Goal: Complete application form: Complete application form

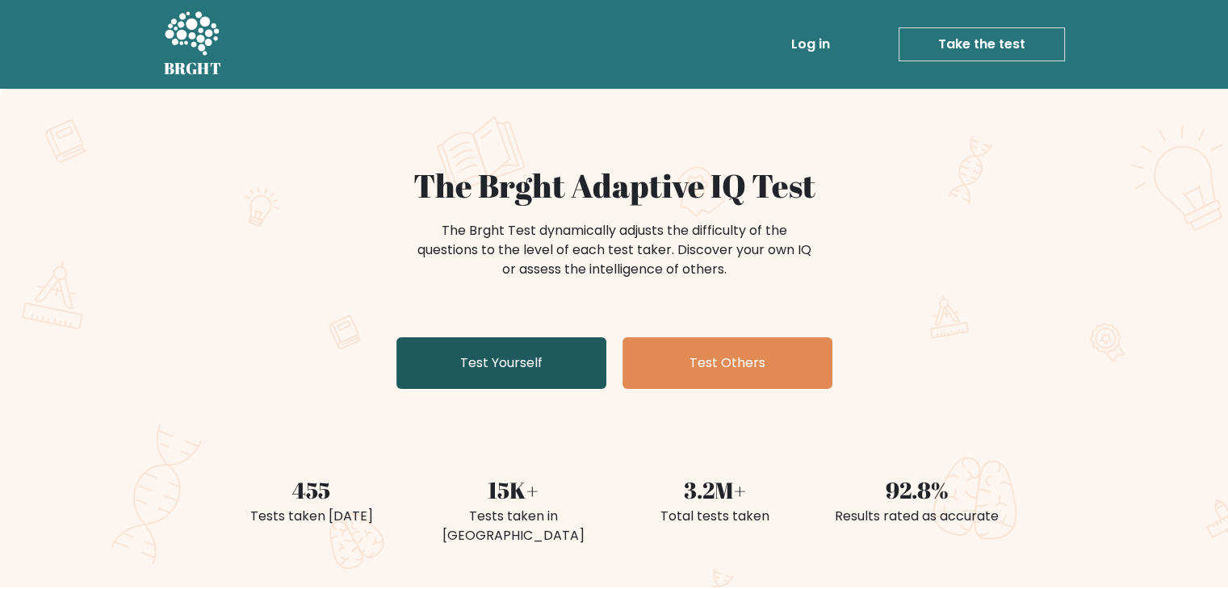
click at [497, 349] on link "Test Yourself" at bounding box center [501, 363] width 210 height 52
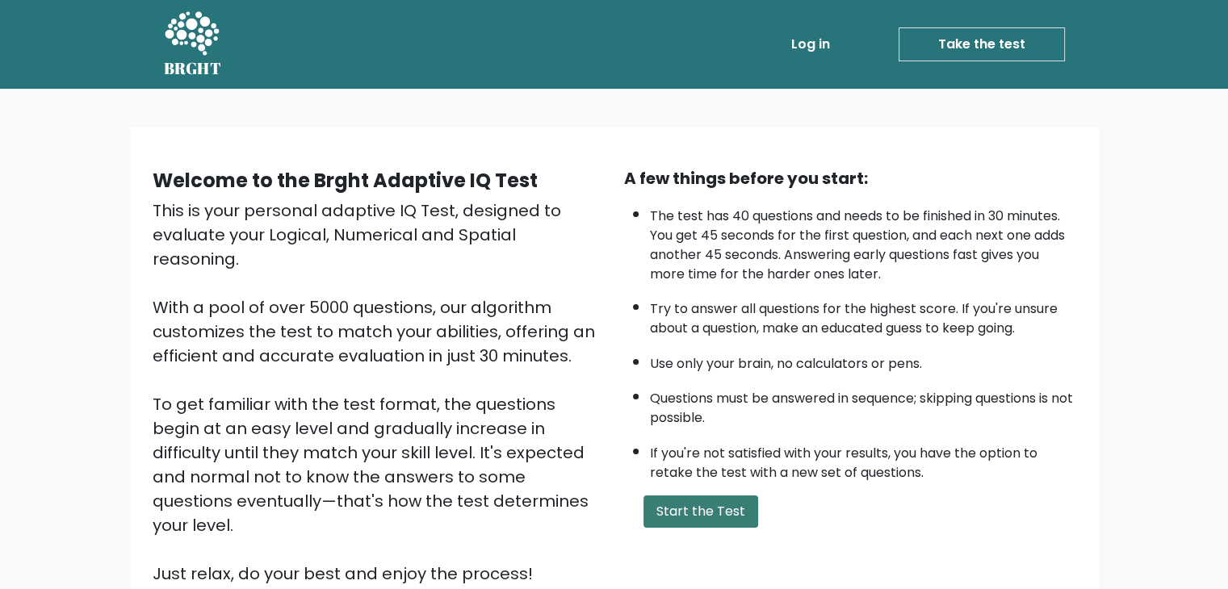
click at [704, 506] on button "Start the Test" at bounding box center [700, 512] width 115 height 32
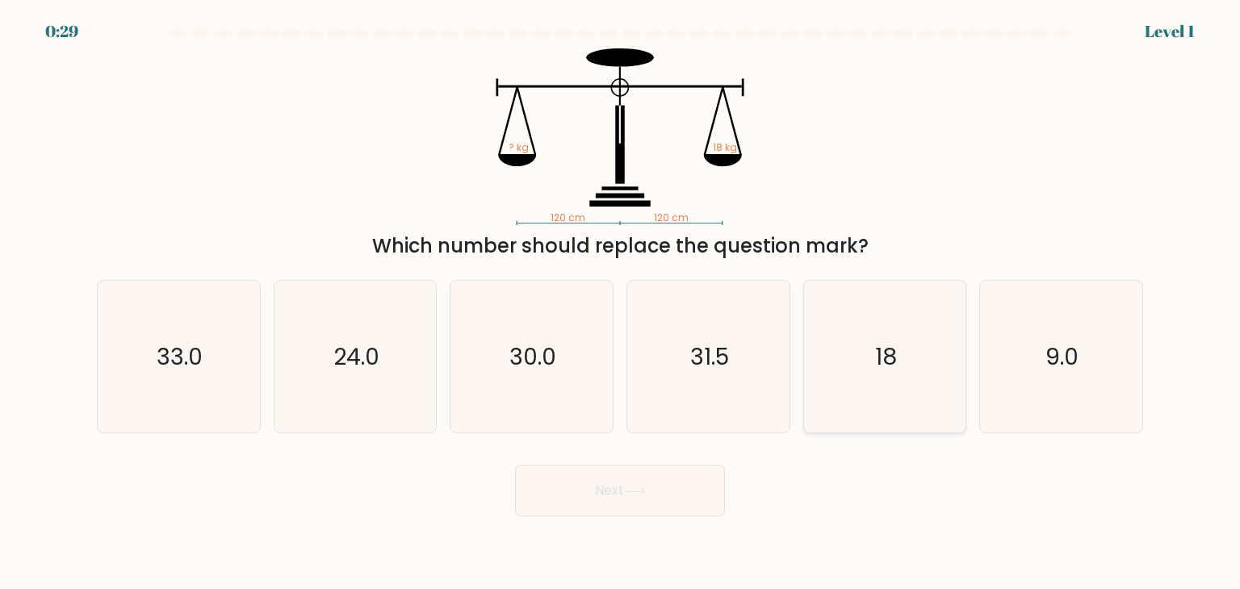
click at [925, 384] on icon "18" at bounding box center [885, 357] width 152 height 152
click at [621, 303] on input "e. 18" at bounding box center [620, 299] width 1 height 8
radio input "true"
click at [684, 482] on button "Next" at bounding box center [620, 491] width 210 height 52
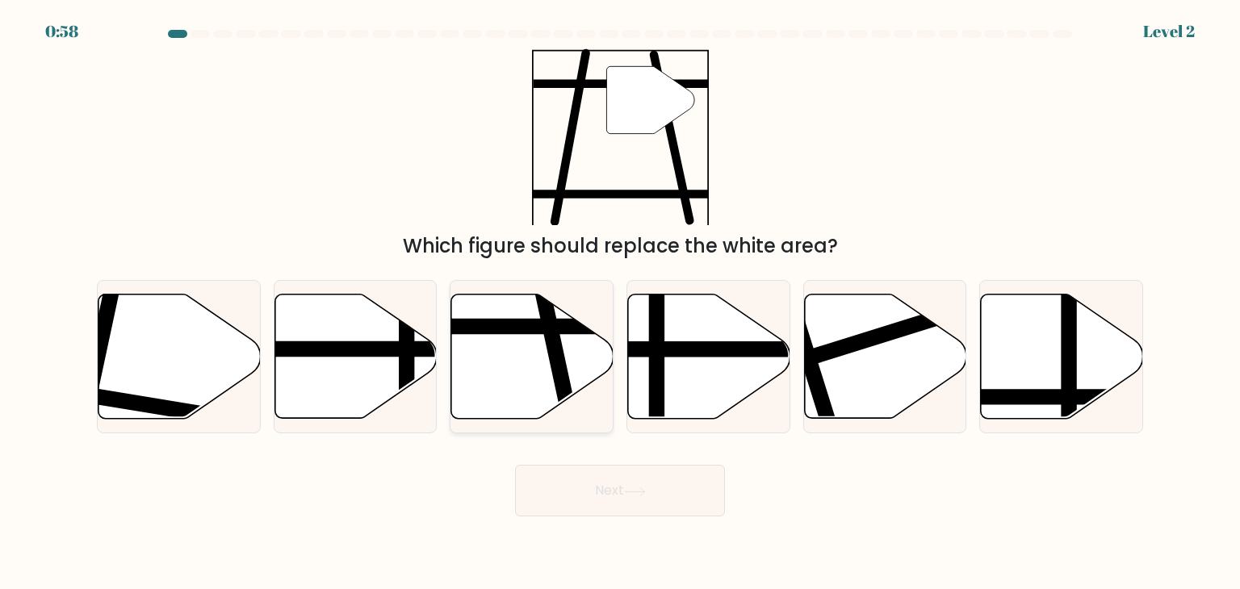
click at [496, 404] on icon at bounding box center [532, 357] width 162 height 124
click at [620, 303] on input "c." at bounding box center [620, 299] width 1 height 8
radio input "true"
click at [623, 508] on button "Next" at bounding box center [620, 491] width 210 height 52
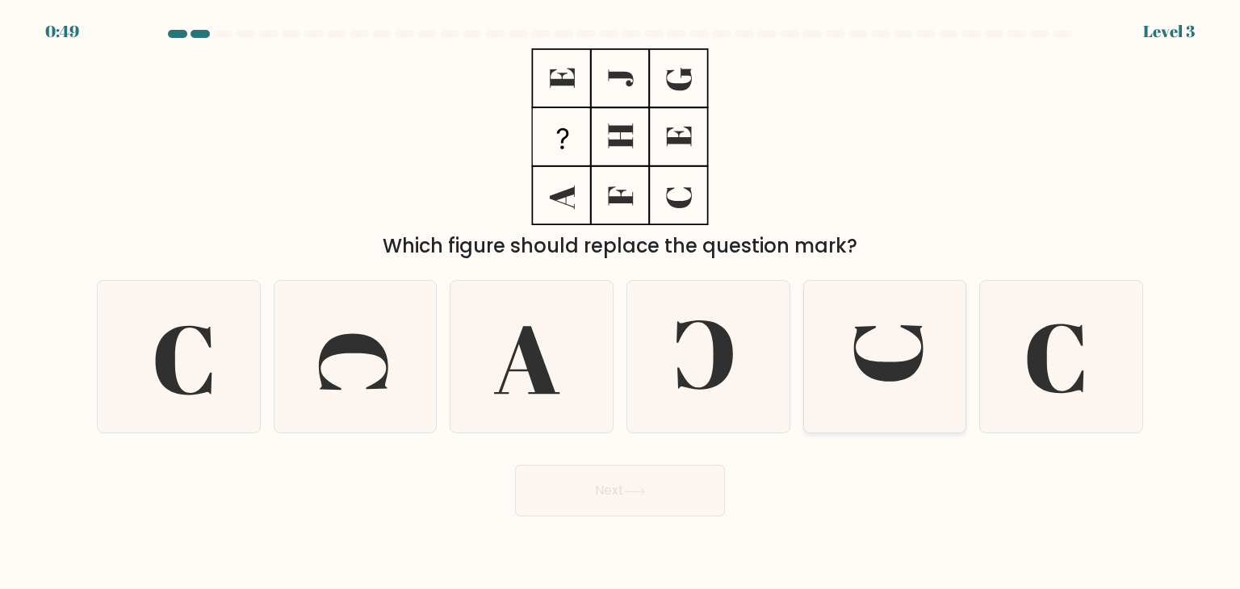
click at [869, 360] on icon at bounding box center [885, 357] width 152 height 152
click at [621, 303] on input "e." at bounding box center [620, 299] width 1 height 8
radio input "true"
click at [611, 501] on button "Next" at bounding box center [620, 491] width 210 height 52
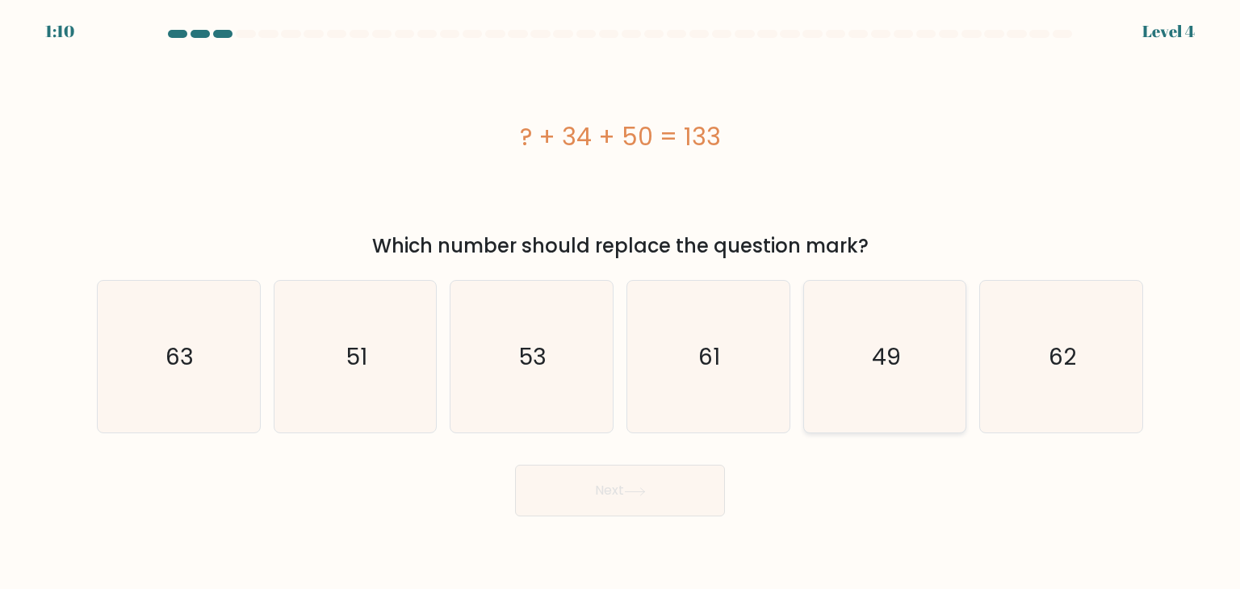
click at [843, 373] on icon "49" at bounding box center [885, 357] width 152 height 152
click at [621, 303] on input "e. 49" at bounding box center [620, 299] width 1 height 8
radio input "true"
click at [657, 482] on button "Next" at bounding box center [620, 491] width 210 height 52
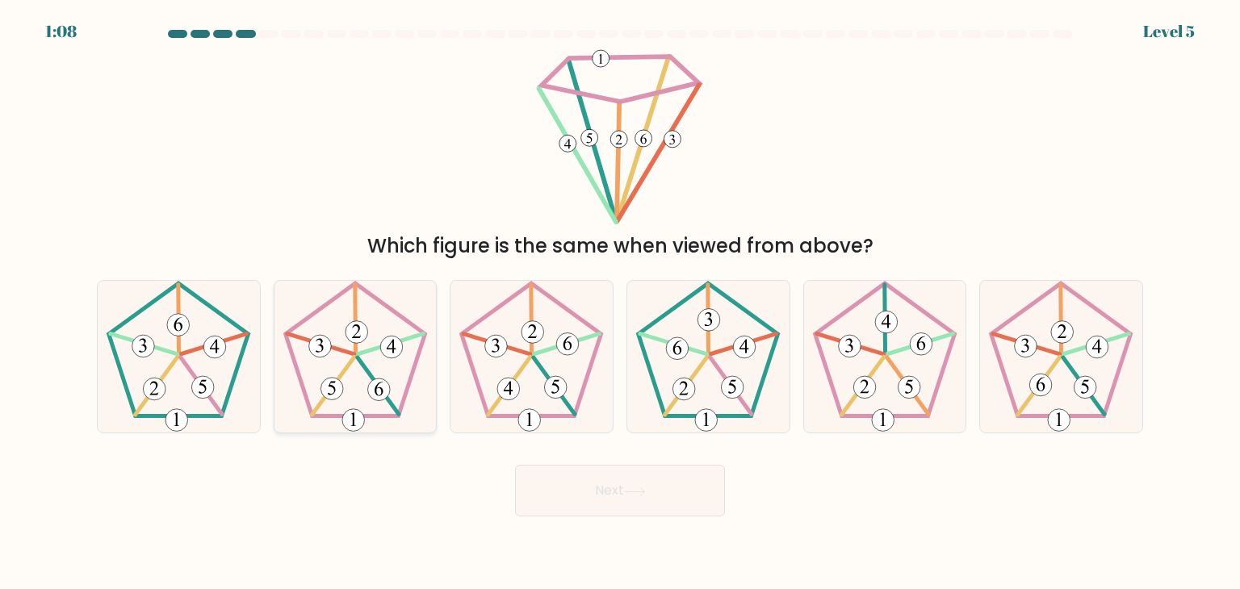
click at [371, 422] on icon at bounding box center [355, 357] width 152 height 152
click at [620, 303] on input "b." at bounding box center [620, 299] width 1 height 8
radio input "true"
click at [561, 400] on icon at bounding box center [531, 357] width 152 height 152
click at [620, 303] on input "c." at bounding box center [620, 299] width 1 height 8
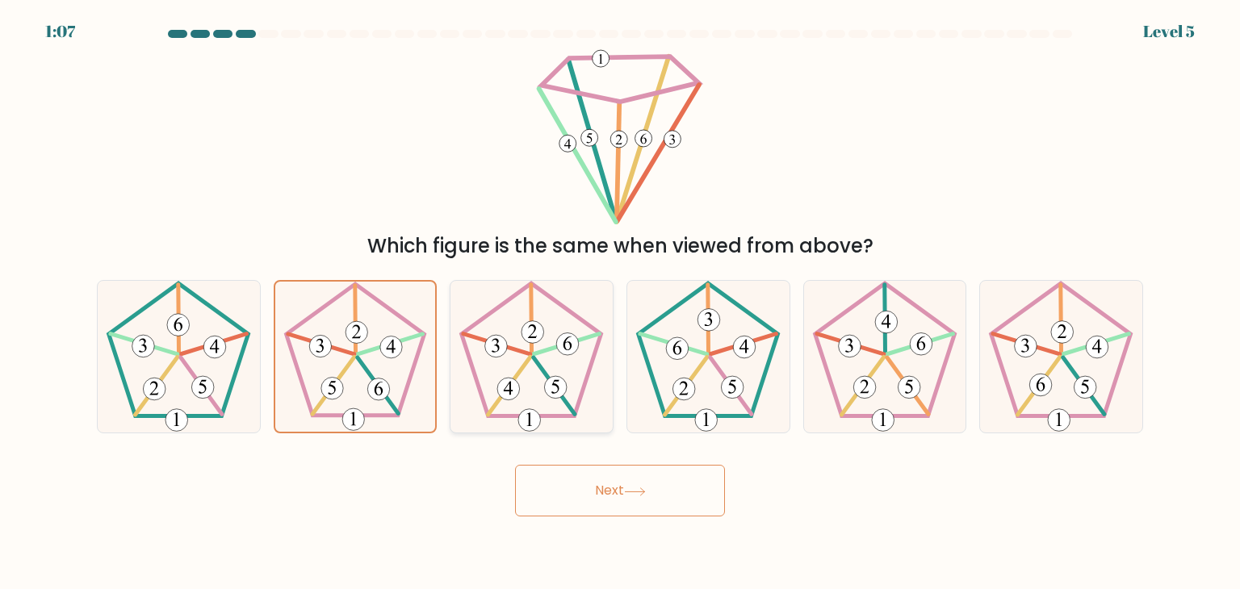
radio input "true"
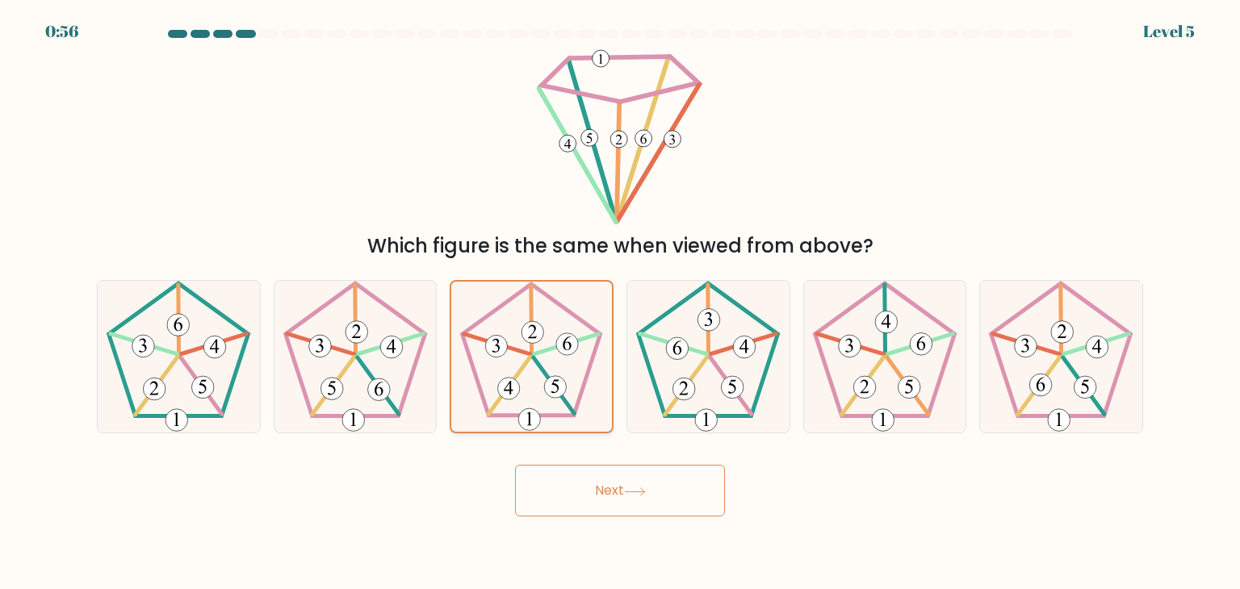
click at [555, 366] on icon at bounding box center [531, 357] width 150 height 150
click at [620, 303] on input "c." at bounding box center [620, 299] width 1 height 8
click at [597, 481] on button "Next" at bounding box center [620, 491] width 210 height 52
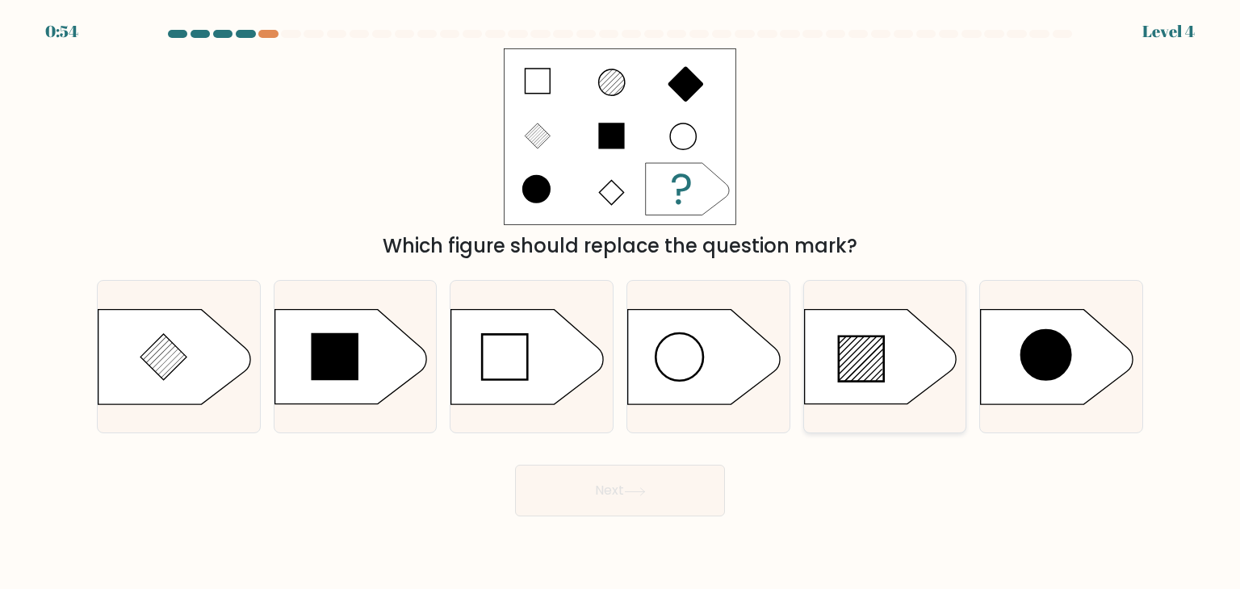
click at [880, 358] on line at bounding box center [869, 369] width 27 height 27
click at [621, 303] on input "e." at bounding box center [620, 299] width 1 height 8
radio input "true"
drag, startPoint x: 630, startPoint y: 495, endPoint x: 630, endPoint y: 504, distance: 9.7
click at [630, 504] on button "Next" at bounding box center [620, 491] width 210 height 52
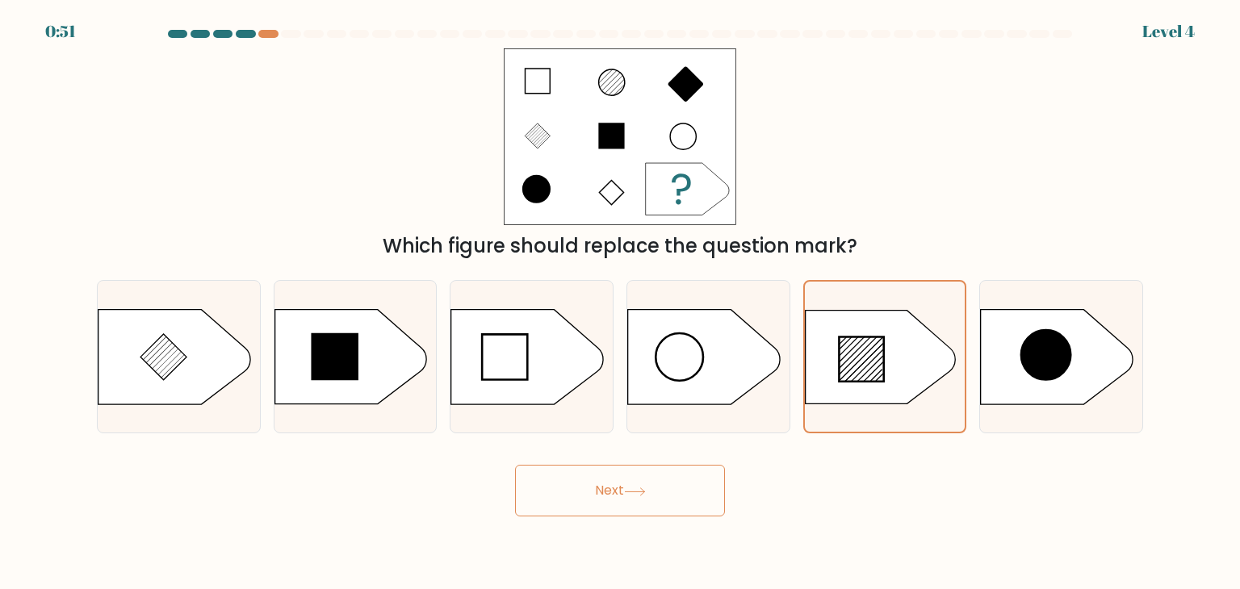
click at [630, 504] on button "Next" at bounding box center [620, 491] width 210 height 52
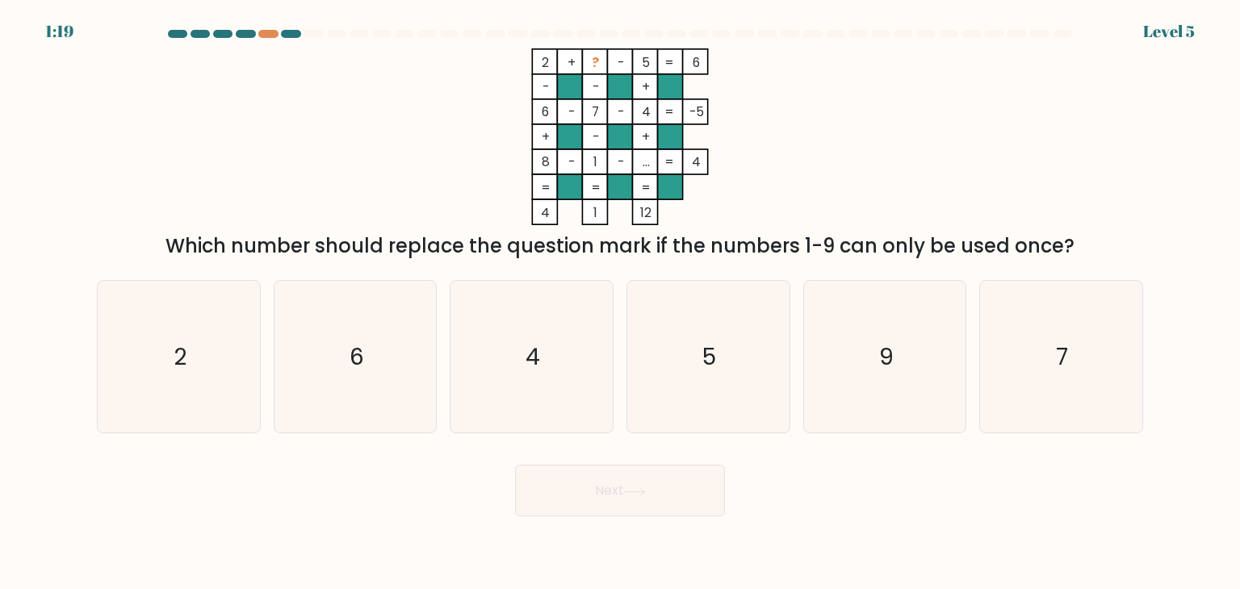
drag, startPoint x: 630, startPoint y: 504, endPoint x: 556, endPoint y: 454, distance: 89.3
click at [556, 454] on div "Next" at bounding box center [619, 485] width 1065 height 64
click at [525, 395] on icon "4" at bounding box center [531, 357] width 152 height 152
click at [620, 303] on input "c. 4" at bounding box center [620, 299] width 1 height 8
radio input "true"
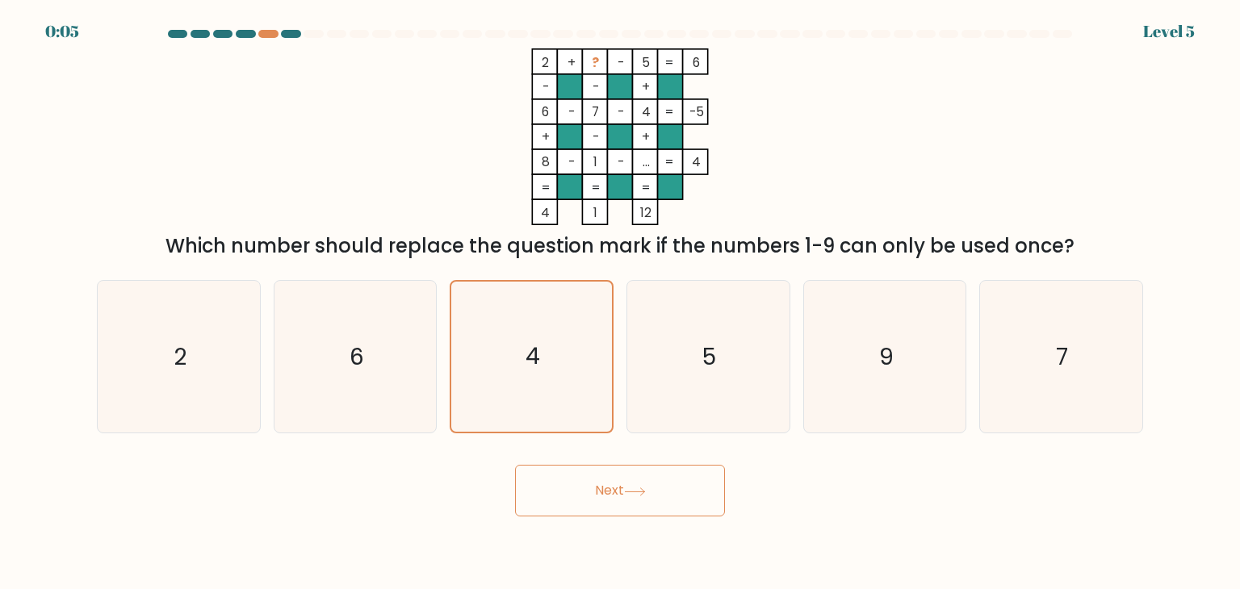
click at [602, 474] on button "Next" at bounding box center [620, 491] width 210 height 52
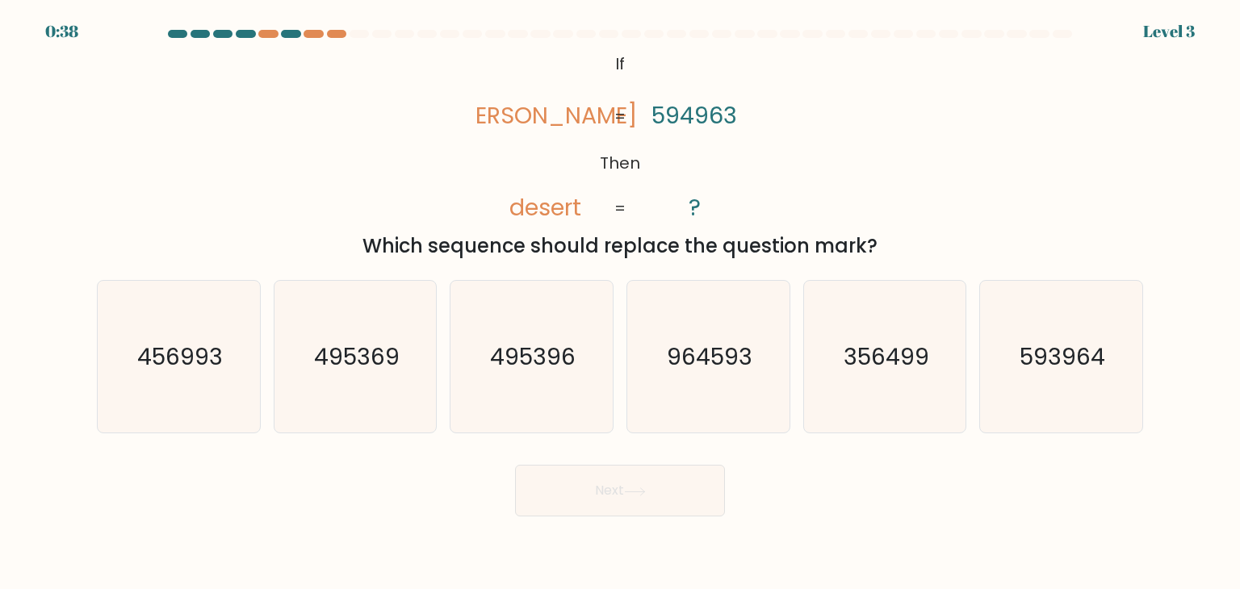
click at [274, 28] on div "0:38 Level 3" at bounding box center [620, 22] width 1240 height 44
click at [272, 40] on div at bounding box center [619, 37] width 1065 height 15
click at [272, 36] on div at bounding box center [267, 34] width 19 height 8
click at [331, 34] on div at bounding box center [336, 34] width 19 height 8
click at [202, 382] on icon "456993" at bounding box center [179, 357] width 152 height 152
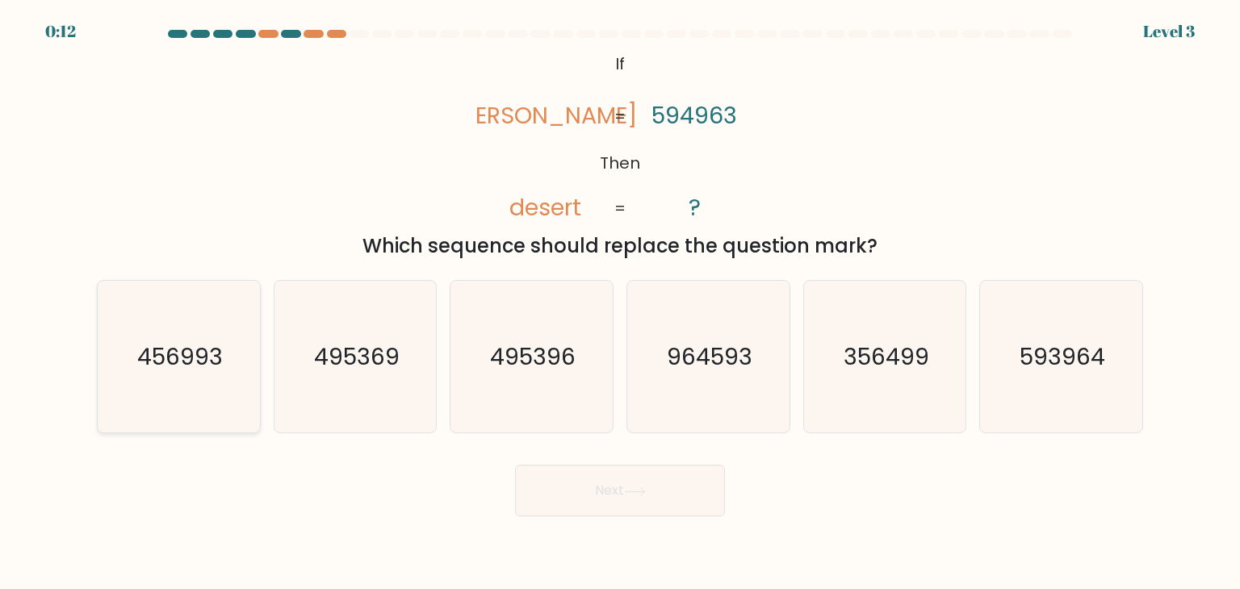
click at [620, 303] on input "a. 456993" at bounding box center [620, 299] width 1 height 8
radio input "true"
click at [552, 472] on button "Next" at bounding box center [620, 491] width 210 height 52
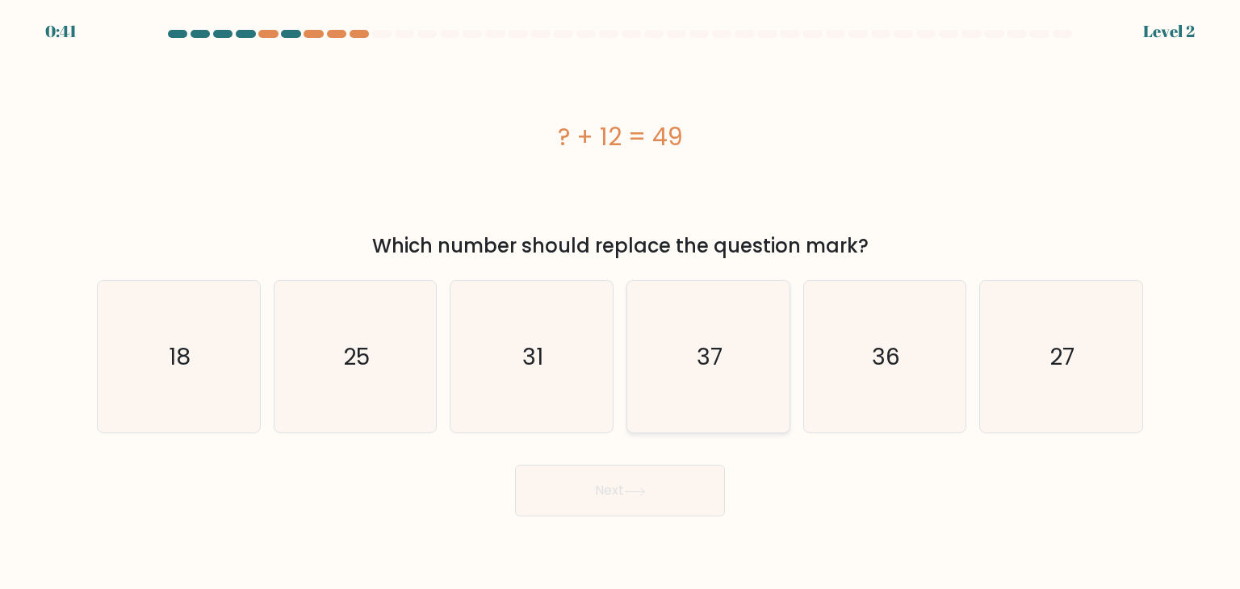
click at [718, 386] on icon "37" at bounding box center [708, 357] width 152 height 152
click at [621, 303] on input "d. 37" at bounding box center [620, 299] width 1 height 8
radio input "true"
click at [675, 504] on button "Next" at bounding box center [620, 491] width 210 height 52
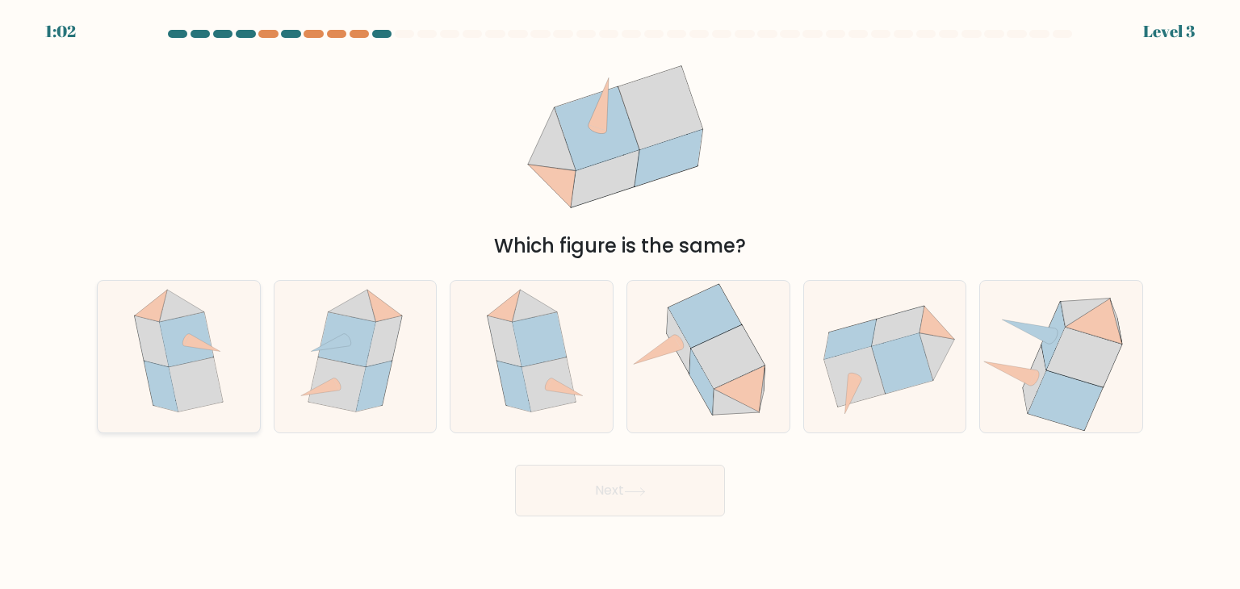
click at [165, 369] on icon at bounding box center [161, 386] width 34 height 51
click at [620, 303] on input "a." at bounding box center [620, 299] width 1 height 8
radio input "true"
click at [651, 500] on button "Next" at bounding box center [620, 491] width 210 height 52
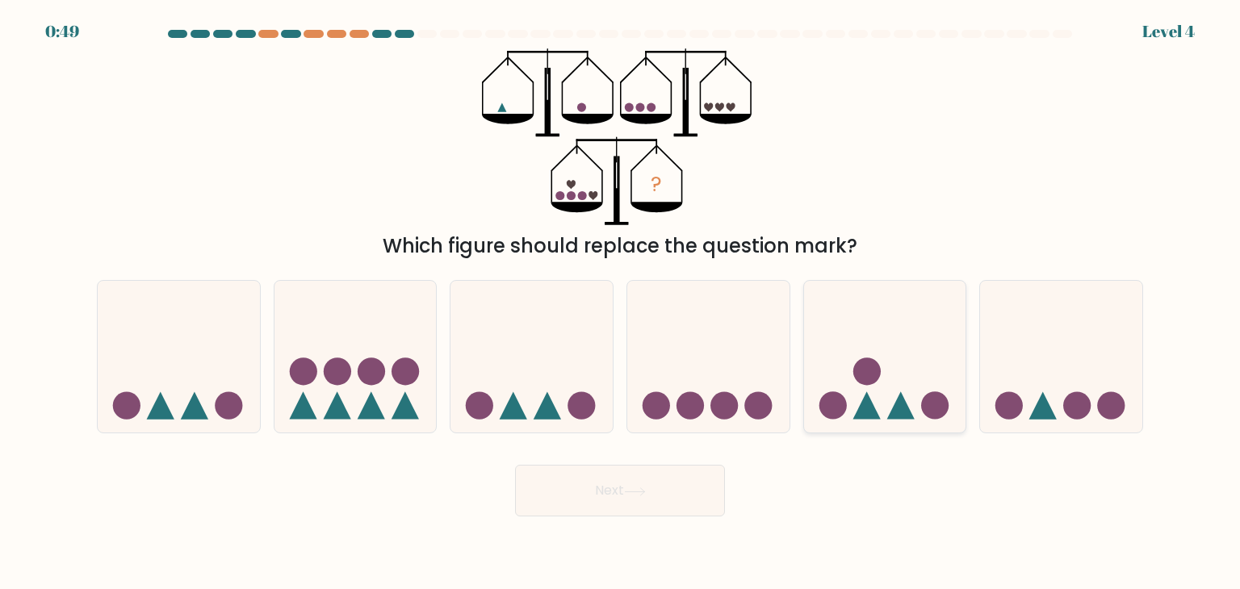
click at [837, 384] on icon at bounding box center [885, 357] width 162 height 134
click at [621, 303] on input "e." at bounding box center [620, 299] width 1 height 8
radio input "true"
click at [663, 492] on button "Next" at bounding box center [620, 491] width 210 height 52
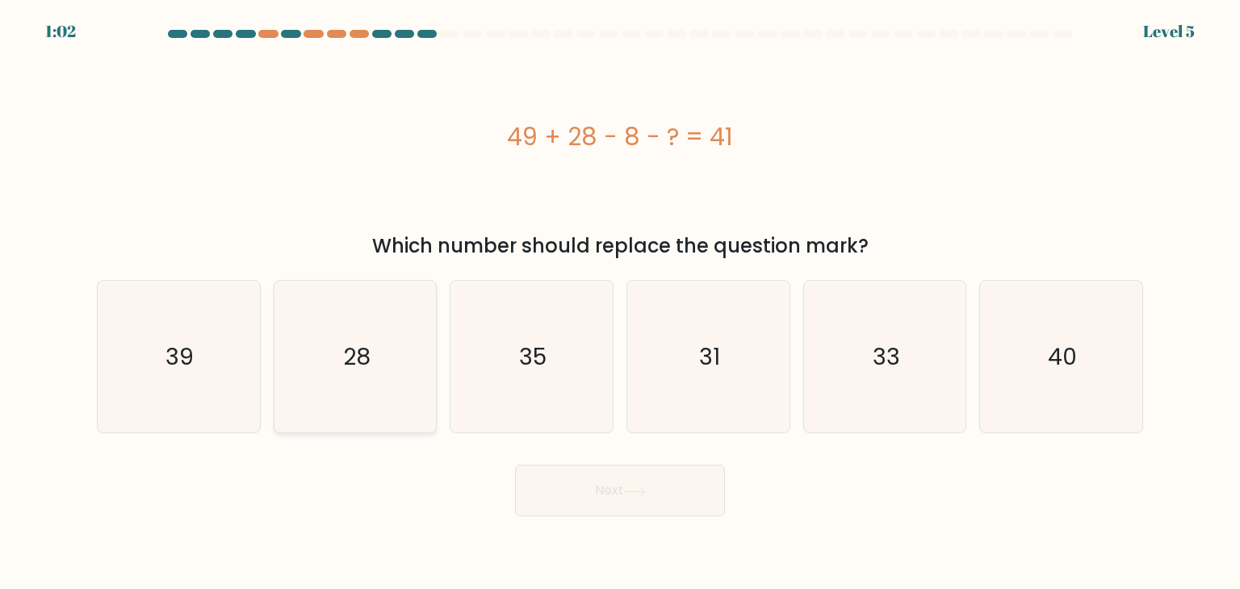
click at [345, 368] on text "28" at bounding box center [356, 357] width 27 height 32
click at [620, 303] on input "b. 28" at bounding box center [620, 299] width 1 height 8
radio input "true"
click at [621, 501] on button "Next" at bounding box center [620, 491] width 210 height 52
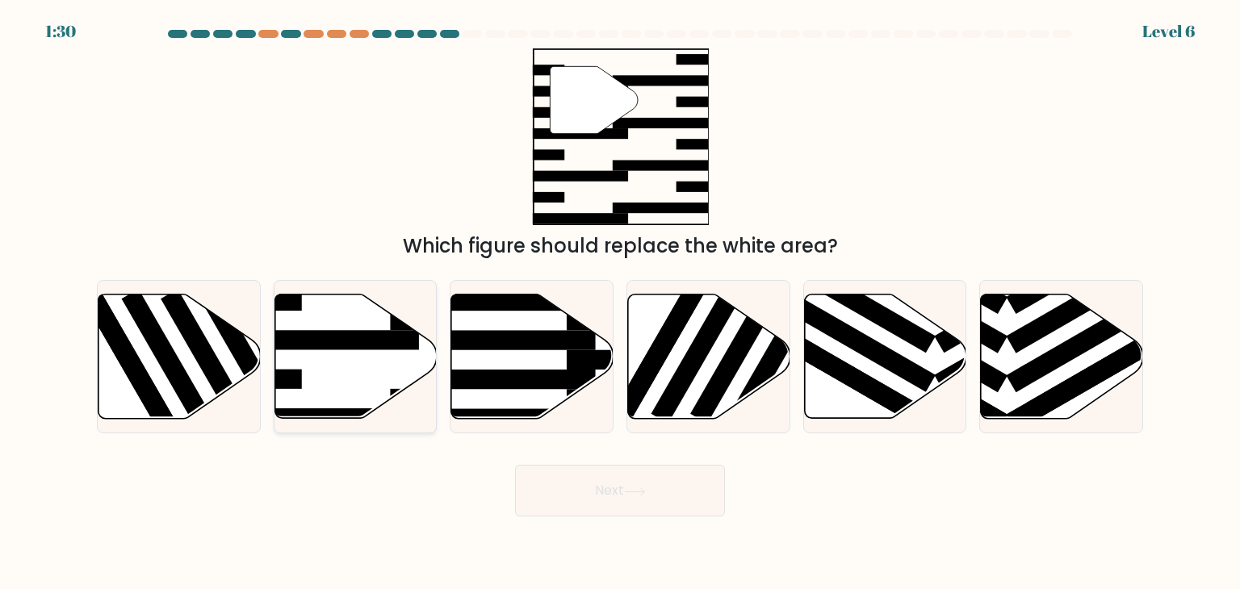
click at [412, 297] on icon at bounding box center [355, 357] width 162 height 127
click at [620, 297] on input "b." at bounding box center [620, 299] width 1 height 8
radio input "true"
click at [657, 504] on button "Next" at bounding box center [620, 491] width 210 height 52
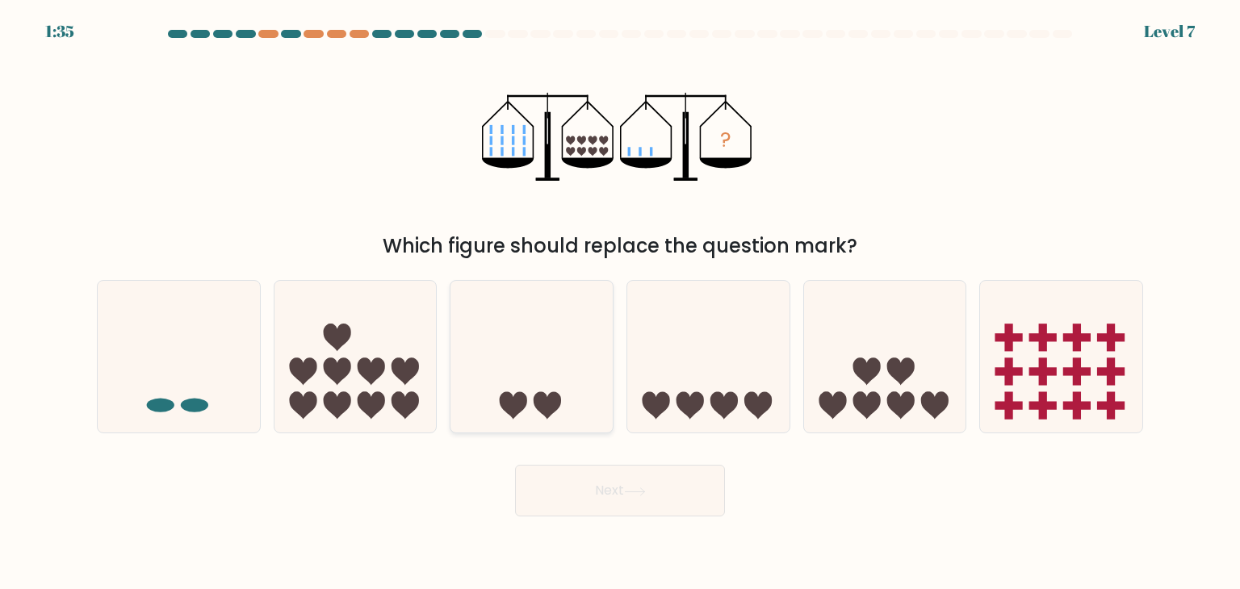
click at [563, 381] on icon at bounding box center [531, 357] width 162 height 134
click at [620, 303] on input "c." at bounding box center [620, 299] width 1 height 8
radio input "true"
click at [701, 492] on button "Next" at bounding box center [620, 491] width 210 height 52
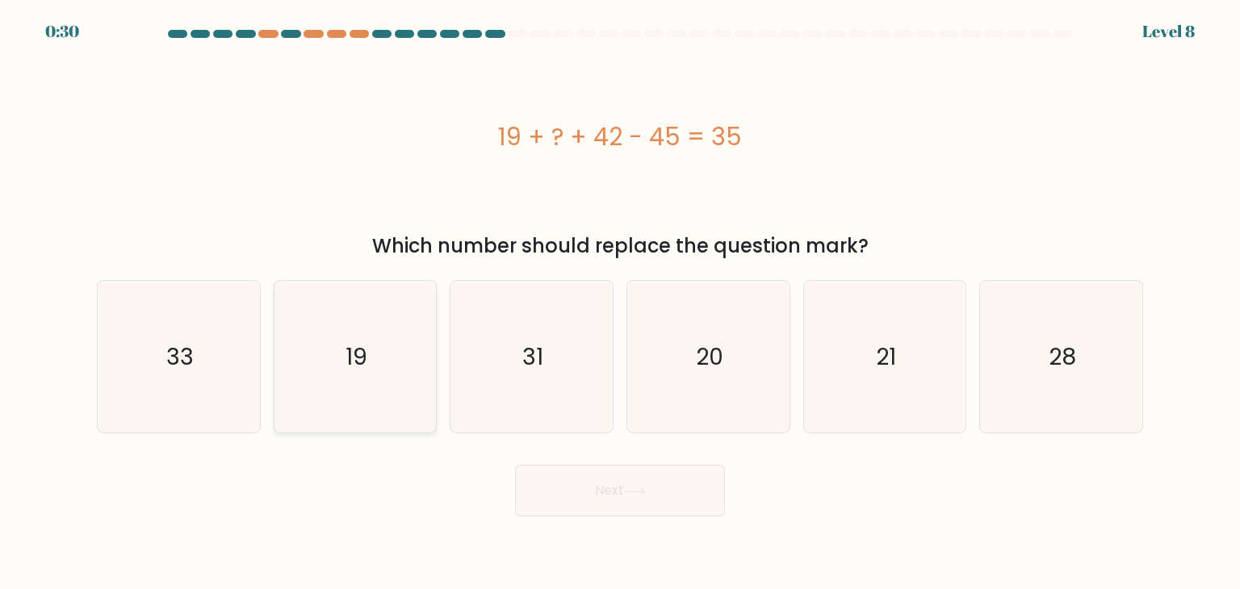
click at [426, 368] on icon "19" at bounding box center [355, 357] width 152 height 152
click at [620, 303] on input "b. 19" at bounding box center [620, 299] width 1 height 8
radio input "true"
click at [684, 488] on button "Next" at bounding box center [620, 491] width 210 height 52
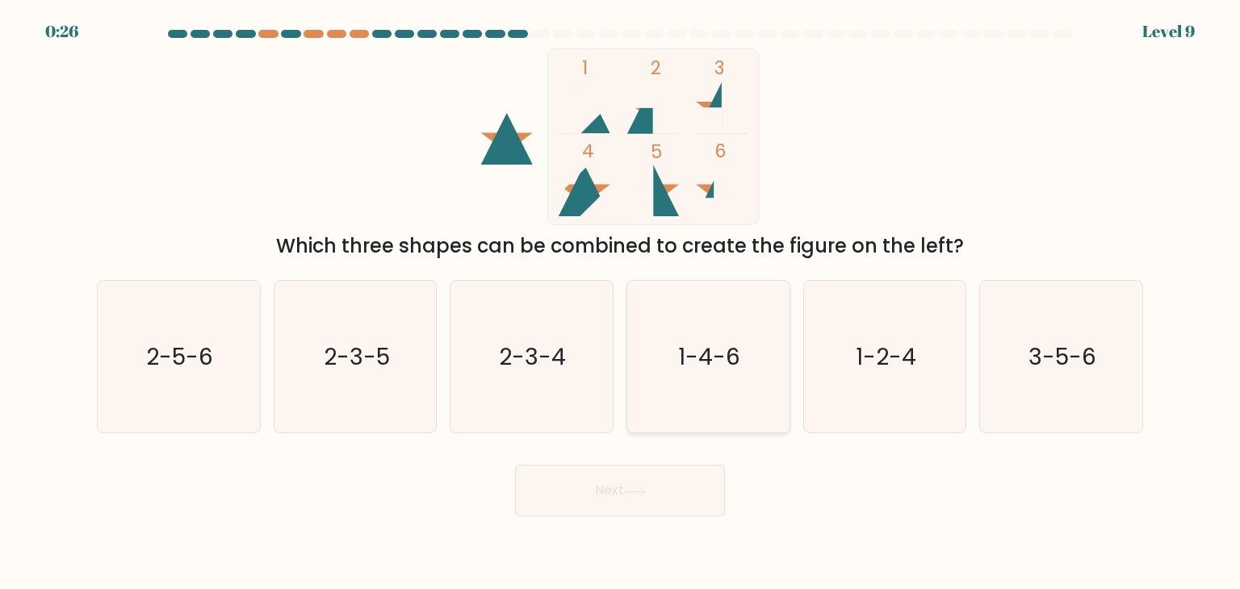
drag, startPoint x: 751, startPoint y: 387, endPoint x: 683, endPoint y: 492, distance: 126.0
click at [750, 387] on icon "1-4-6" at bounding box center [708, 357] width 152 height 152
click at [621, 303] on input "d. 1-4-6" at bounding box center [620, 299] width 1 height 8
radio input "true"
click at [680, 490] on button "Next" at bounding box center [620, 491] width 210 height 52
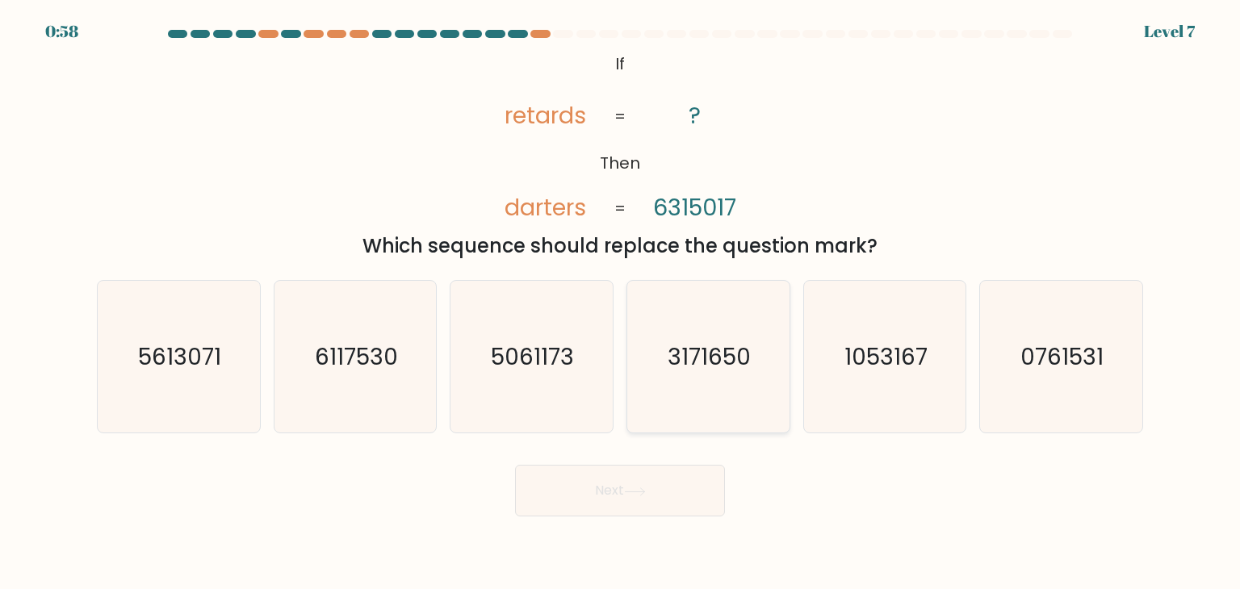
click at [716, 365] on text "3171650" at bounding box center [709, 357] width 83 height 32
click at [621, 303] on input "d. 3171650" at bounding box center [620, 299] width 1 height 8
radio input "true"
click at [613, 492] on button "Next" at bounding box center [620, 491] width 210 height 52
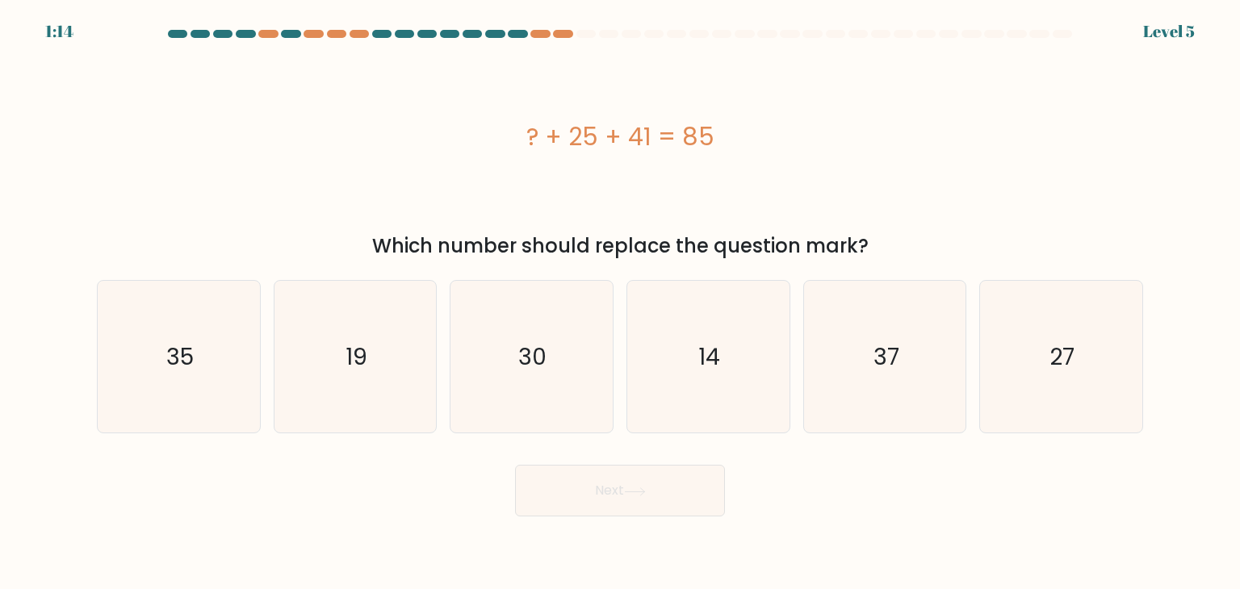
drag, startPoint x: 350, startPoint y: 329, endPoint x: 732, endPoint y: 582, distance: 457.8
click at [350, 332] on icon "19" at bounding box center [355, 357] width 152 height 152
click at [620, 303] on input "b. 19" at bounding box center [620, 299] width 1 height 8
radio input "true"
click at [701, 490] on button "Next" at bounding box center [620, 491] width 210 height 52
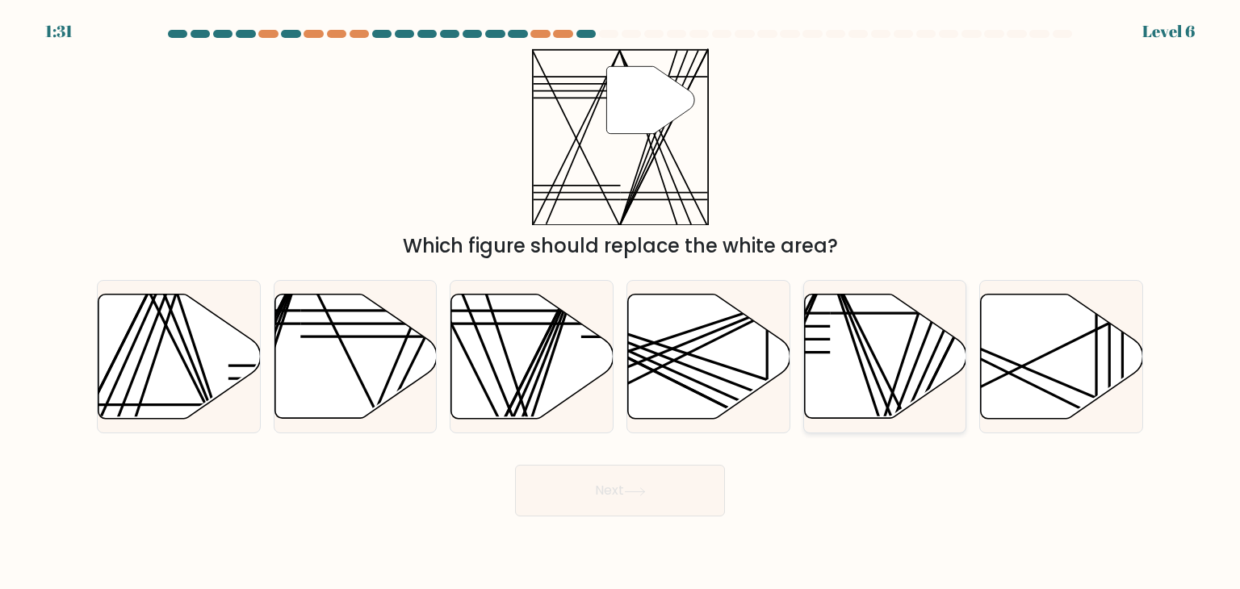
click at [896, 321] on icon at bounding box center [885, 357] width 162 height 124
click at [621, 303] on input "e." at bounding box center [620, 299] width 1 height 8
radio input "true"
click at [677, 496] on button "Next" at bounding box center [620, 491] width 210 height 52
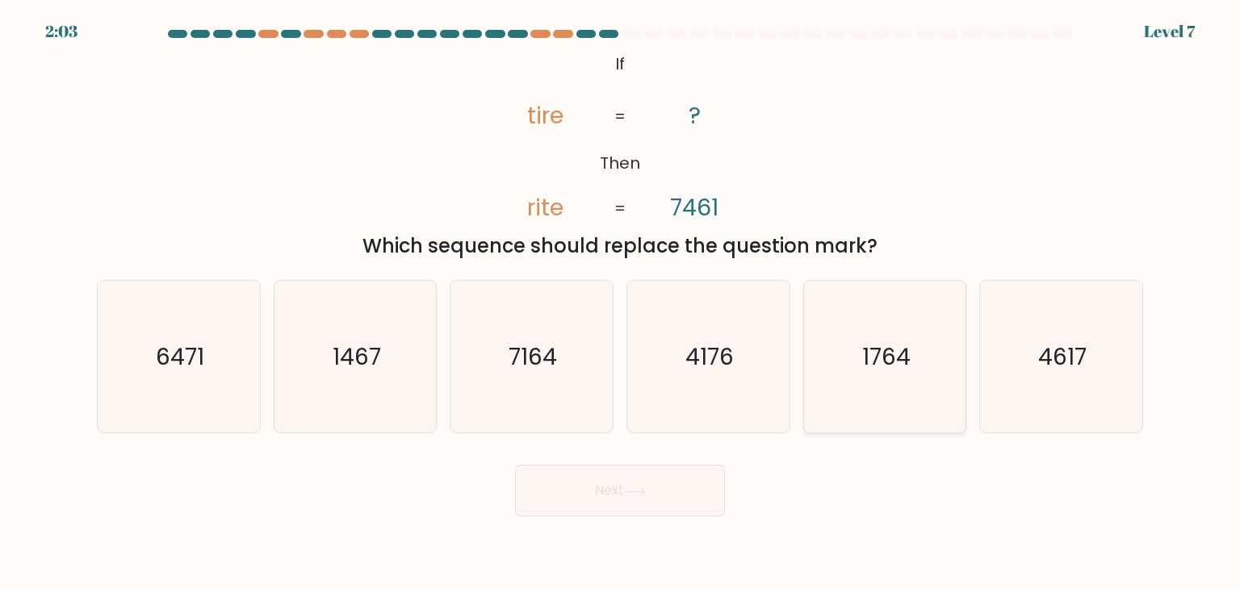
click at [845, 369] on icon "1764" at bounding box center [885, 357] width 152 height 152
click at [621, 303] on input "e. 1764" at bounding box center [620, 299] width 1 height 8
radio input "true"
click at [693, 490] on button "Next" at bounding box center [620, 491] width 210 height 52
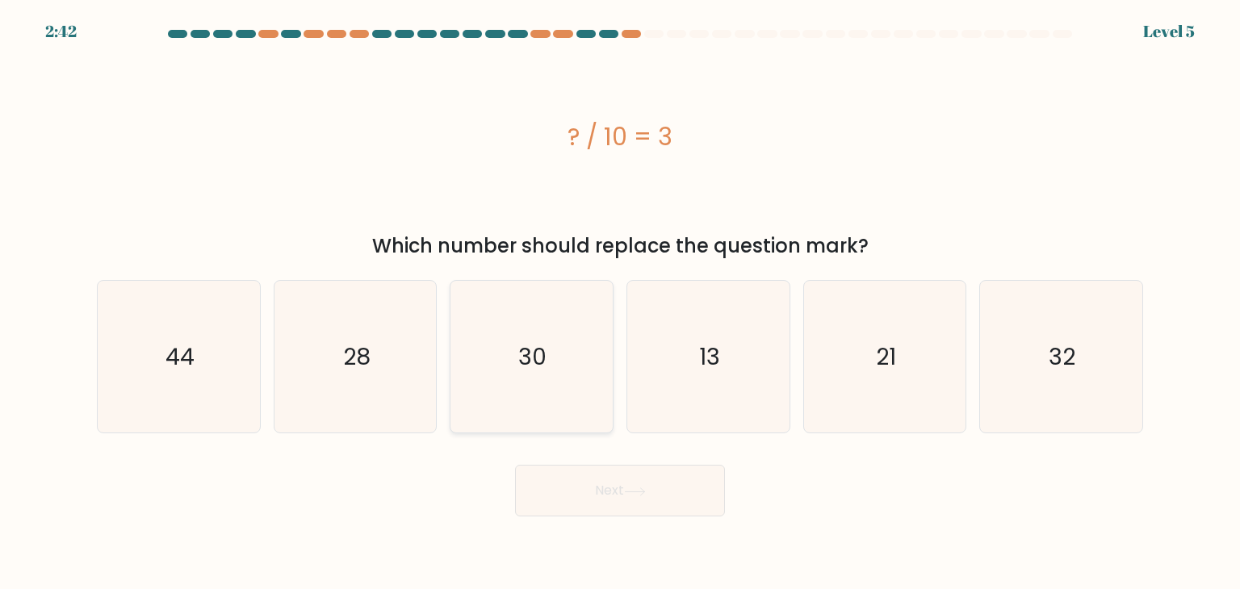
click at [557, 350] on icon "30" at bounding box center [531, 357] width 152 height 152
click at [620, 303] on input "c. 30" at bounding box center [620, 299] width 1 height 8
radio input "true"
click at [613, 492] on button "Next" at bounding box center [620, 491] width 210 height 52
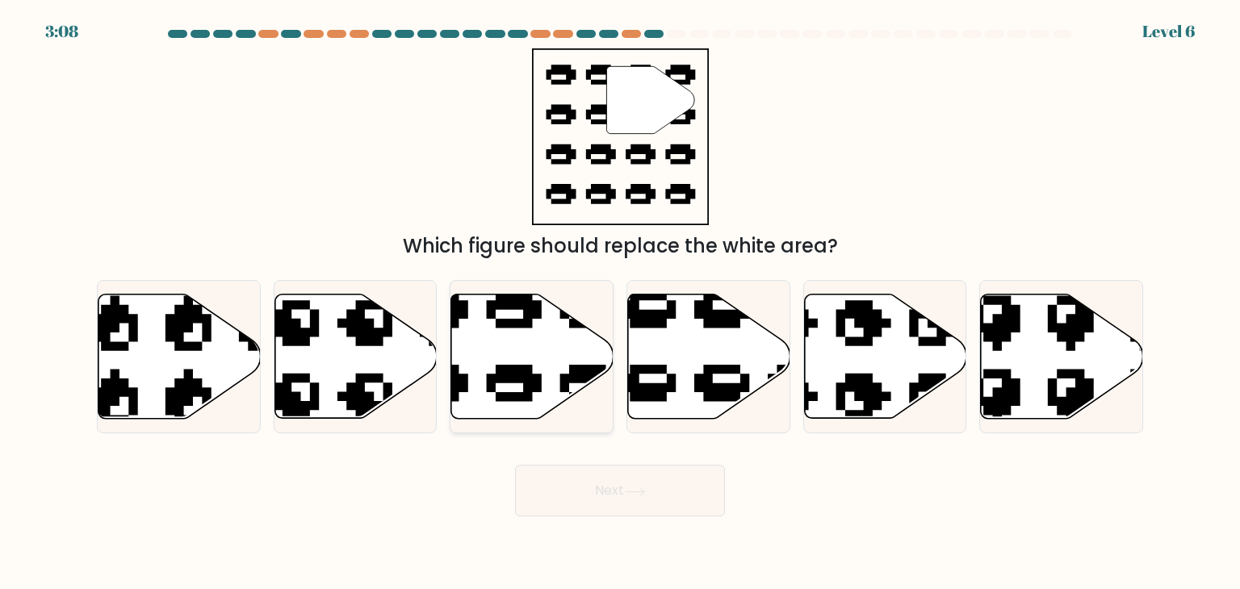
click at [526, 330] on icon at bounding box center [532, 357] width 162 height 124
click at [620, 303] on input "c." at bounding box center [620, 299] width 1 height 8
radio input "true"
click at [645, 511] on button "Next" at bounding box center [620, 491] width 210 height 52
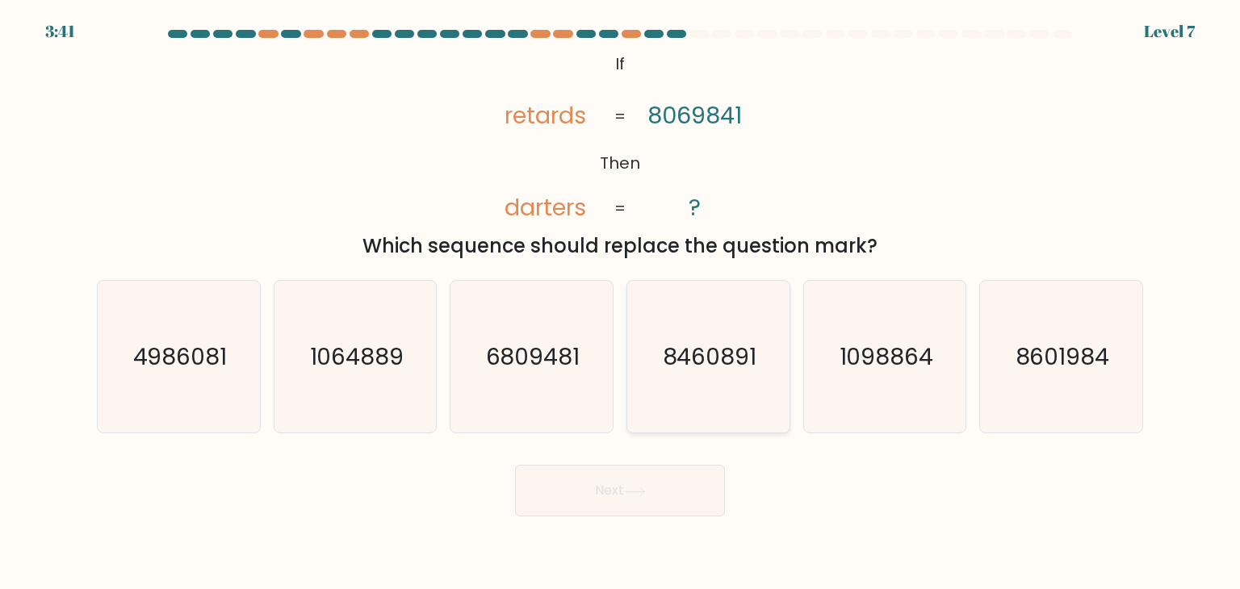
click at [723, 388] on icon "8460891" at bounding box center [708, 357] width 152 height 152
click at [621, 303] on input "d. 8460891" at bounding box center [620, 299] width 1 height 8
radio input "true"
click at [659, 480] on button "Next" at bounding box center [620, 491] width 210 height 52
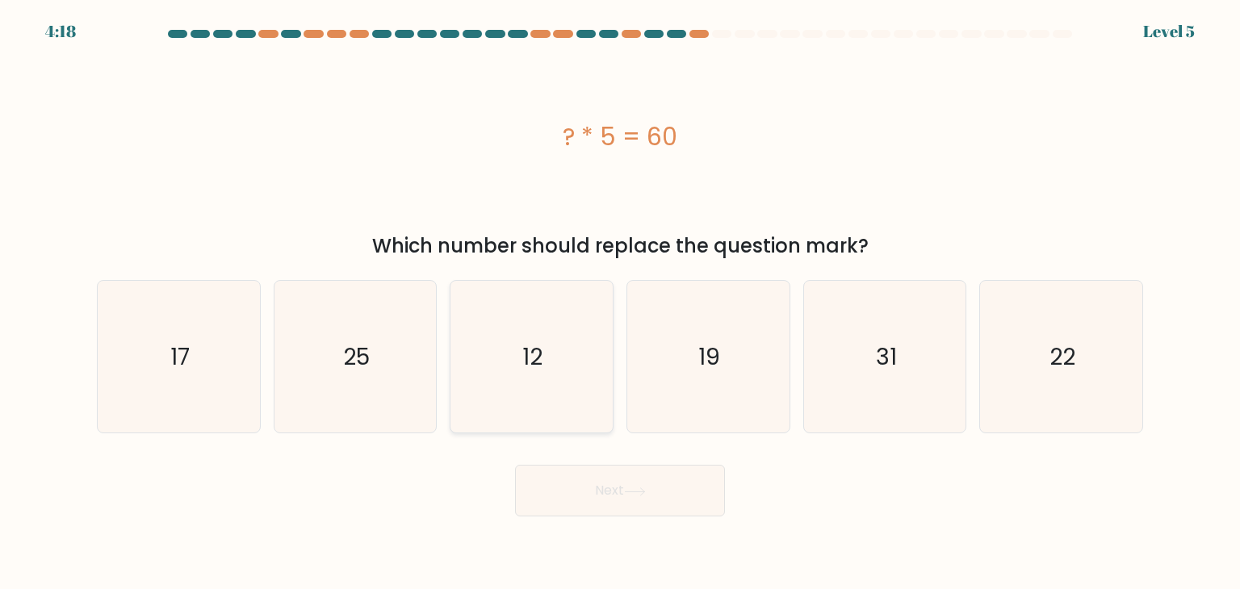
click at [527, 387] on icon "12" at bounding box center [531, 357] width 152 height 152
click at [620, 303] on input "c. 12" at bounding box center [620, 299] width 1 height 8
radio input "true"
click at [641, 489] on icon at bounding box center [635, 491] width 22 height 9
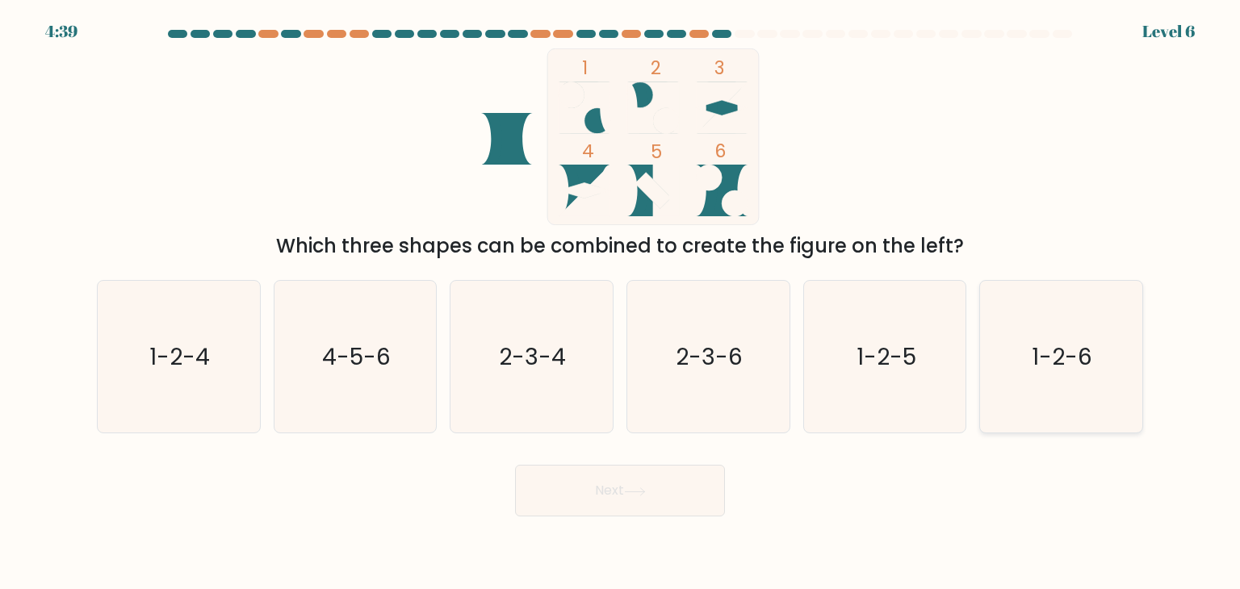
click at [1035, 394] on icon "1-2-6" at bounding box center [1061, 357] width 152 height 152
click at [621, 303] on input "f. 1-2-6" at bounding box center [620, 299] width 1 height 8
radio input "true"
click at [643, 492] on icon at bounding box center [635, 491] width 22 height 9
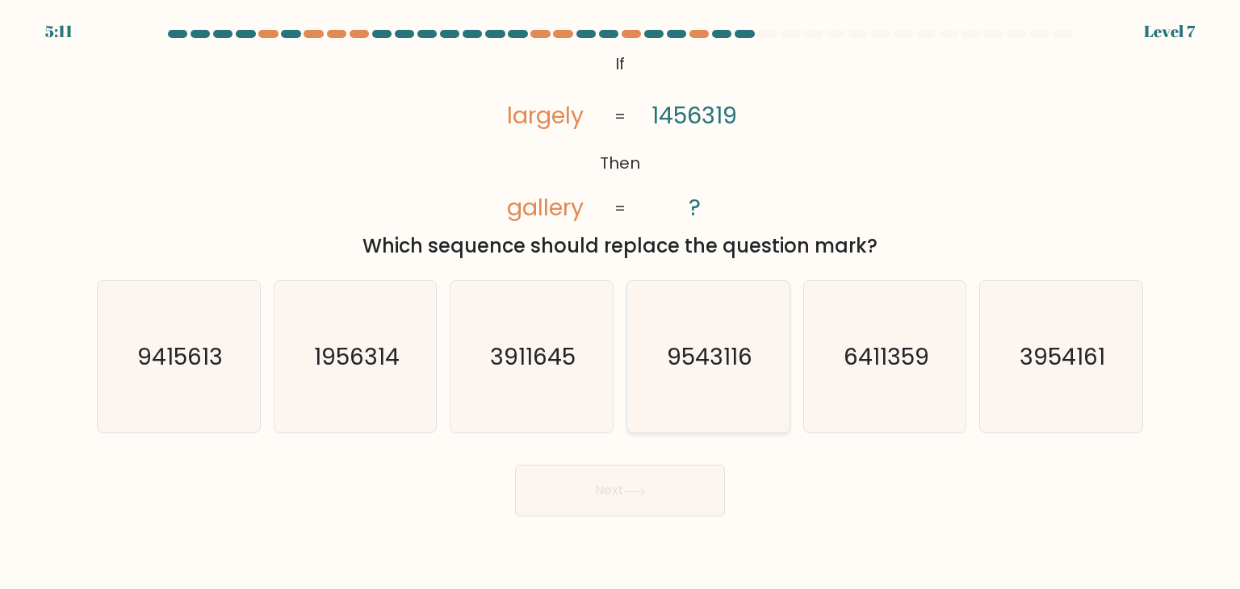
click at [675, 387] on icon "9543116" at bounding box center [708, 357] width 152 height 152
click at [621, 303] on input "d. 9543116" at bounding box center [620, 299] width 1 height 8
radio input "true"
click at [665, 468] on button "Next" at bounding box center [620, 491] width 210 height 52
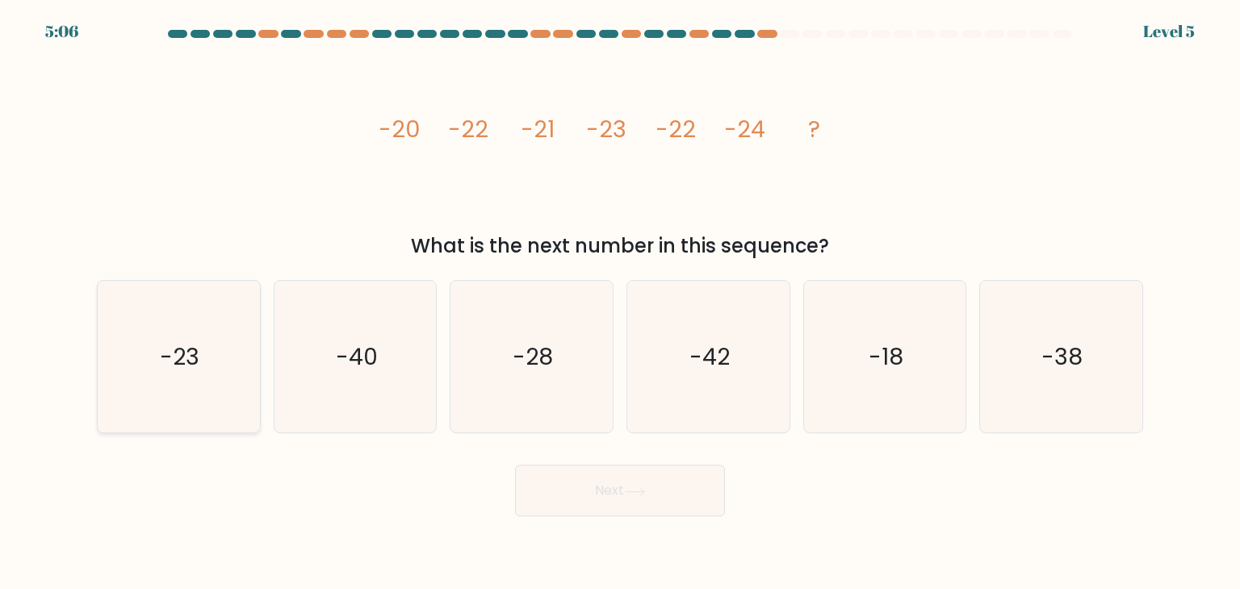
click at [197, 324] on icon "-23" at bounding box center [179, 357] width 152 height 152
click at [620, 303] on input "a. -23" at bounding box center [620, 299] width 1 height 8
radio input "true"
click at [653, 513] on button "Next" at bounding box center [620, 491] width 210 height 52
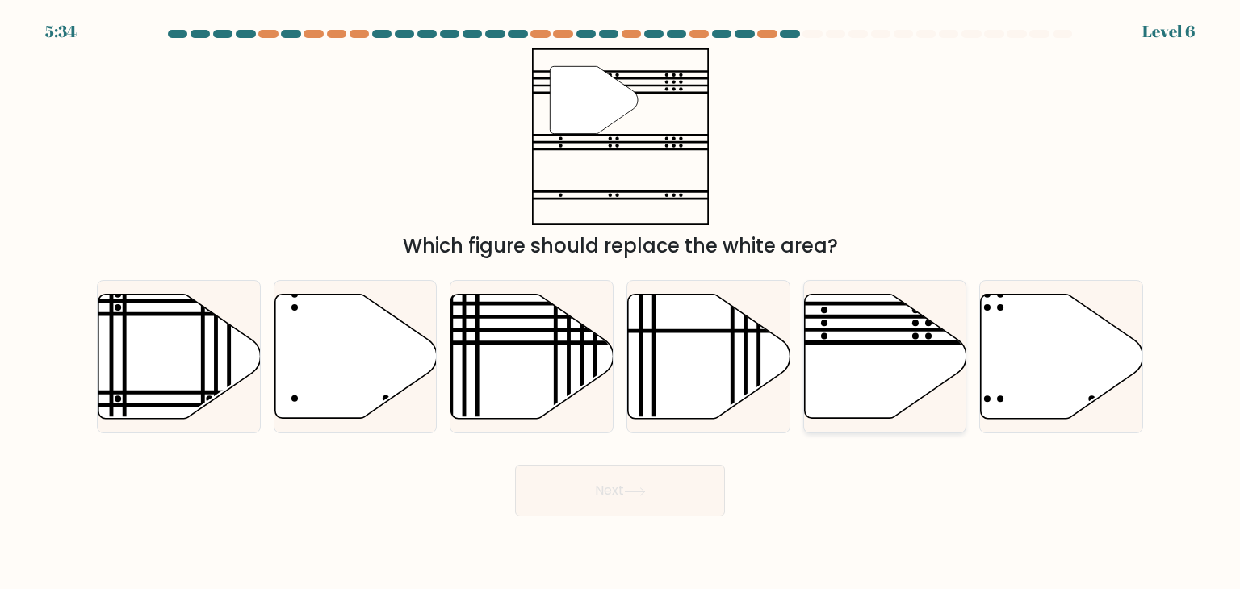
click at [810, 369] on icon at bounding box center [885, 357] width 162 height 124
click at [621, 303] on input "e." at bounding box center [620, 299] width 1 height 8
radio input "true"
click at [668, 508] on button "Next" at bounding box center [620, 491] width 210 height 52
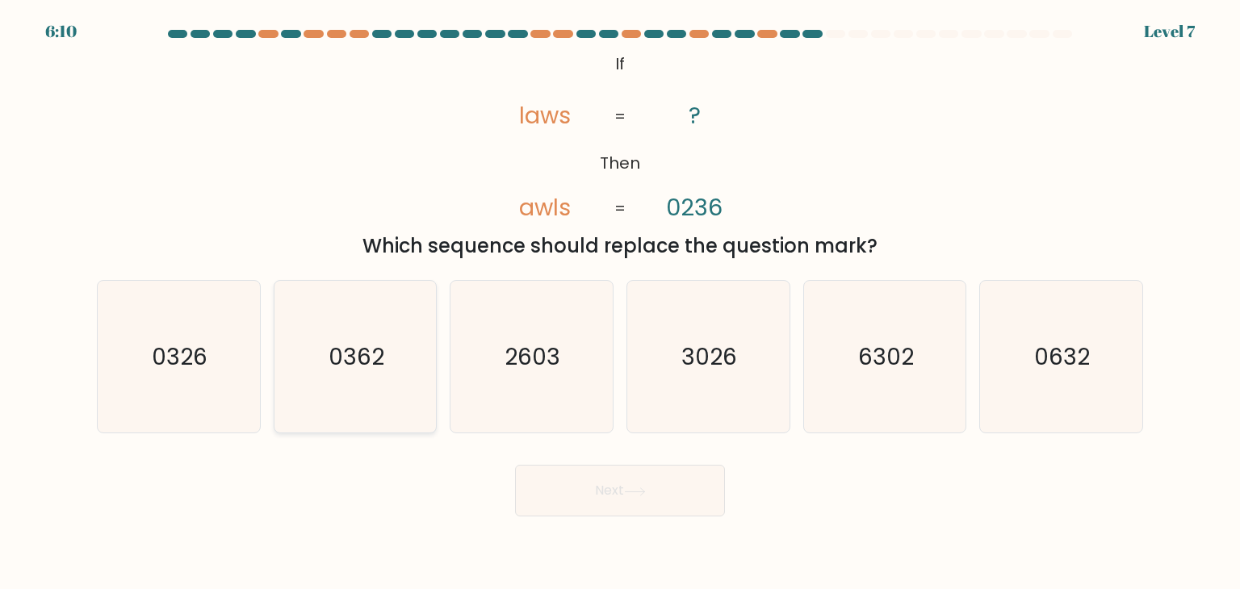
click at [350, 387] on icon "0362" at bounding box center [355, 357] width 152 height 152
click at [620, 303] on input "b. 0362" at bounding box center [620, 299] width 1 height 8
radio input "true"
click at [682, 488] on button "Next" at bounding box center [620, 491] width 210 height 52
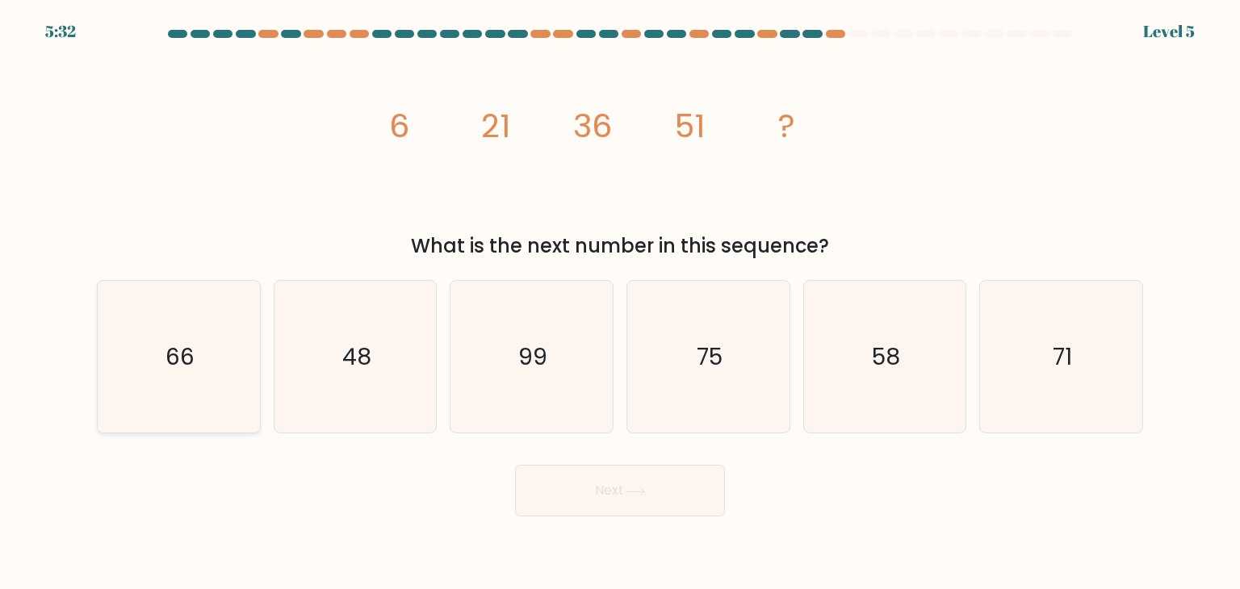
click at [117, 342] on icon "66" at bounding box center [179, 357] width 152 height 152
click at [620, 303] on input "a. 66" at bounding box center [620, 299] width 1 height 8
radio input "true"
click at [626, 508] on button "Next" at bounding box center [620, 491] width 210 height 52
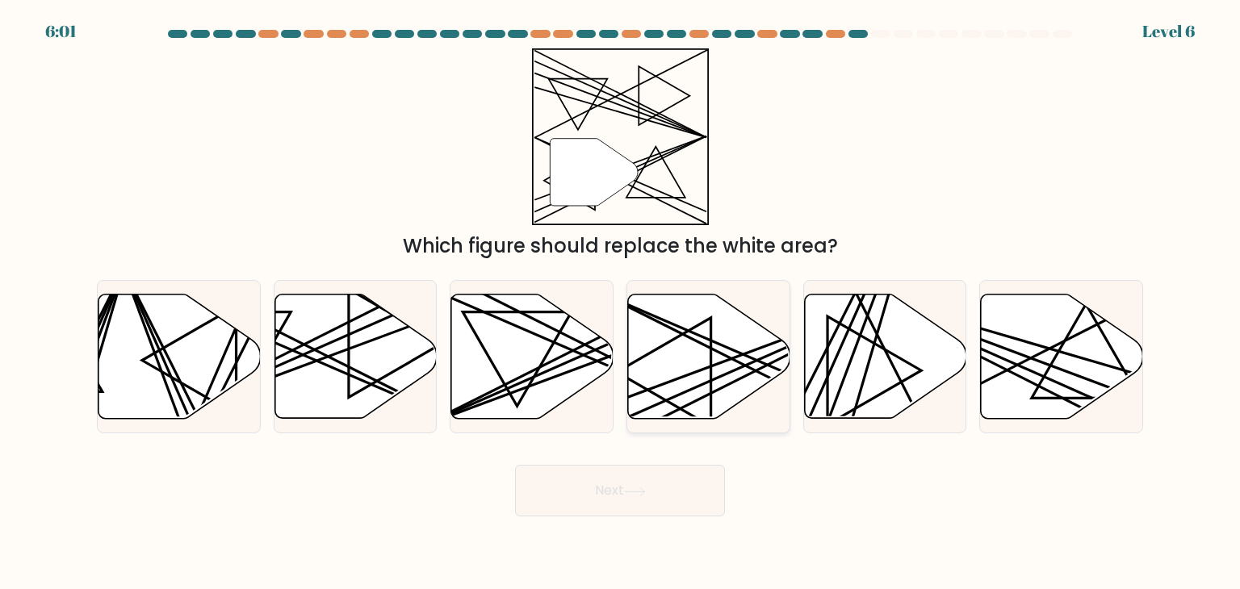
click at [733, 337] on icon at bounding box center [709, 357] width 162 height 124
click at [621, 303] on input "d." at bounding box center [620, 299] width 1 height 8
radio input "true"
click at [672, 466] on button "Next" at bounding box center [620, 491] width 210 height 52
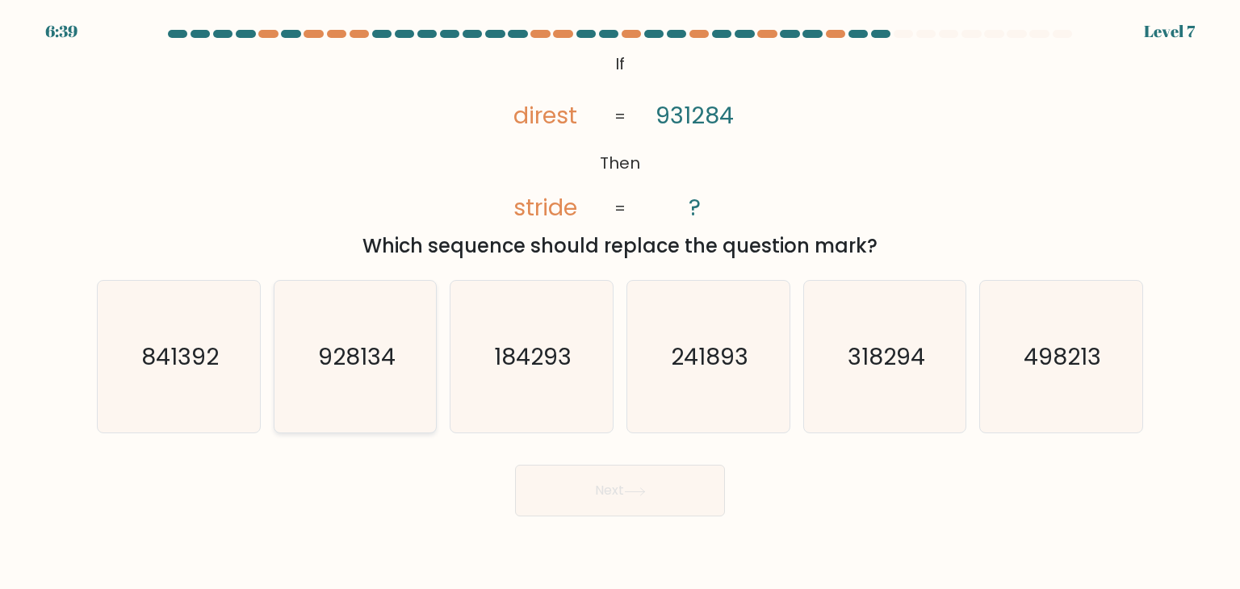
click at [345, 374] on icon "928134" at bounding box center [355, 357] width 152 height 152
click at [620, 303] on input "b. 928134" at bounding box center [620, 299] width 1 height 8
radio input "true"
click at [613, 506] on button "Next" at bounding box center [620, 491] width 210 height 52
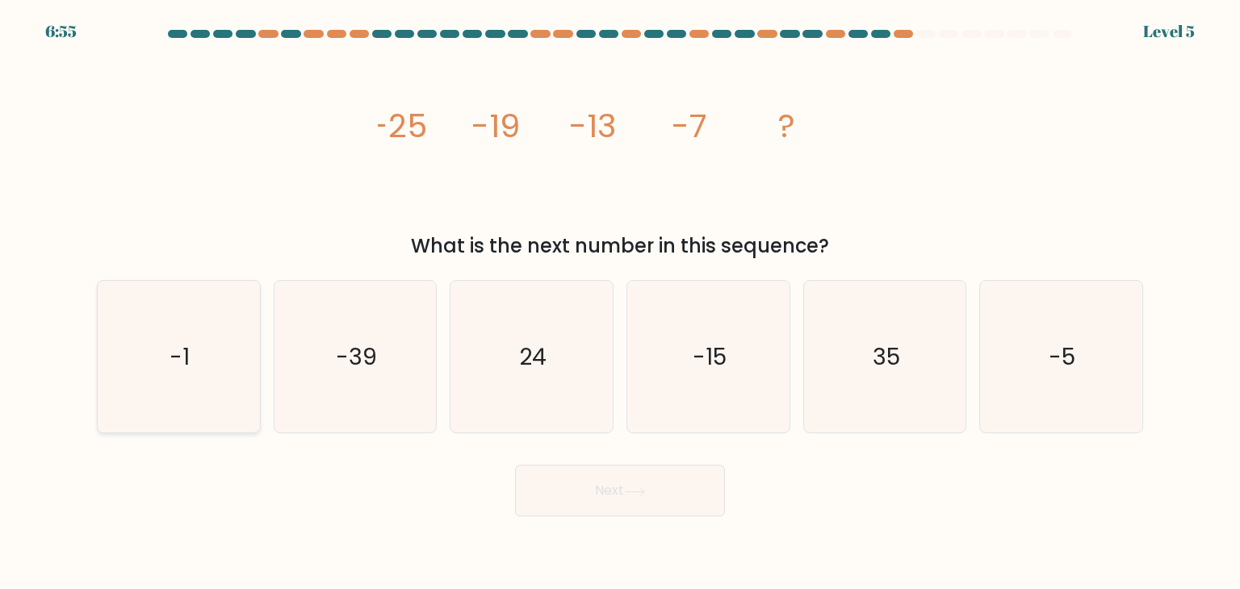
click at [123, 311] on icon "-1" at bounding box center [179, 357] width 152 height 152
click at [620, 303] on input "a. -1" at bounding box center [620, 299] width 1 height 8
radio input "true"
click at [580, 492] on button "Next" at bounding box center [620, 491] width 210 height 52
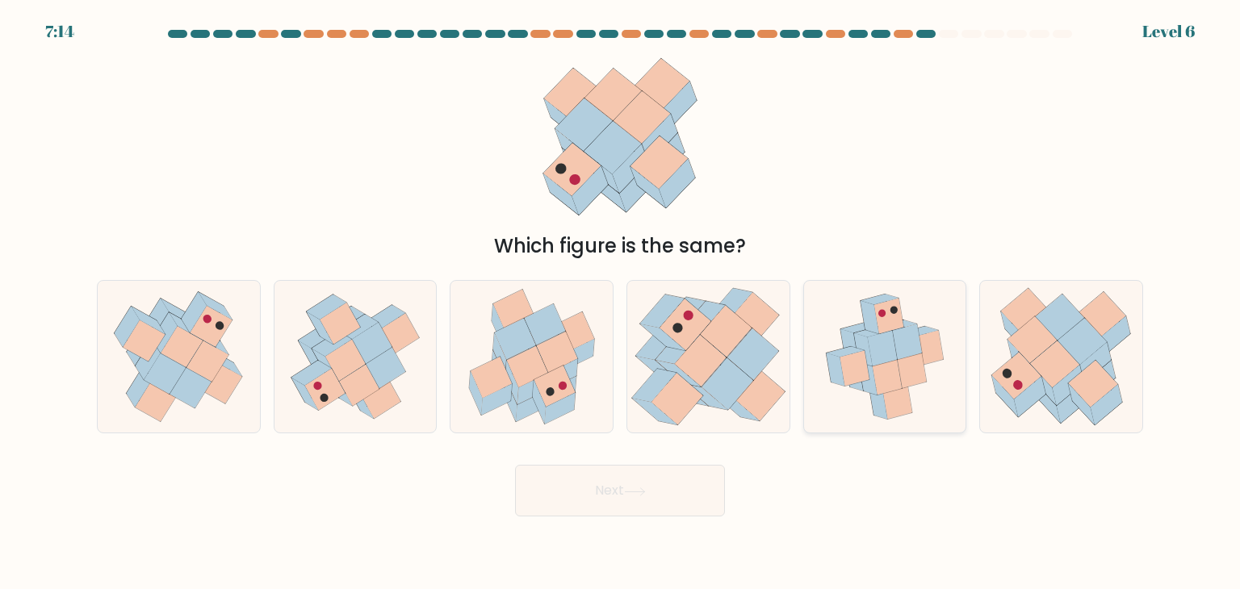
click at [941, 364] on icon at bounding box center [884, 357] width 137 height 152
click at [621, 303] on input "e." at bounding box center [620, 299] width 1 height 8
radio input "true"
click at [636, 475] on button "Next" at bounding box center [620, 491] width 210 height 52
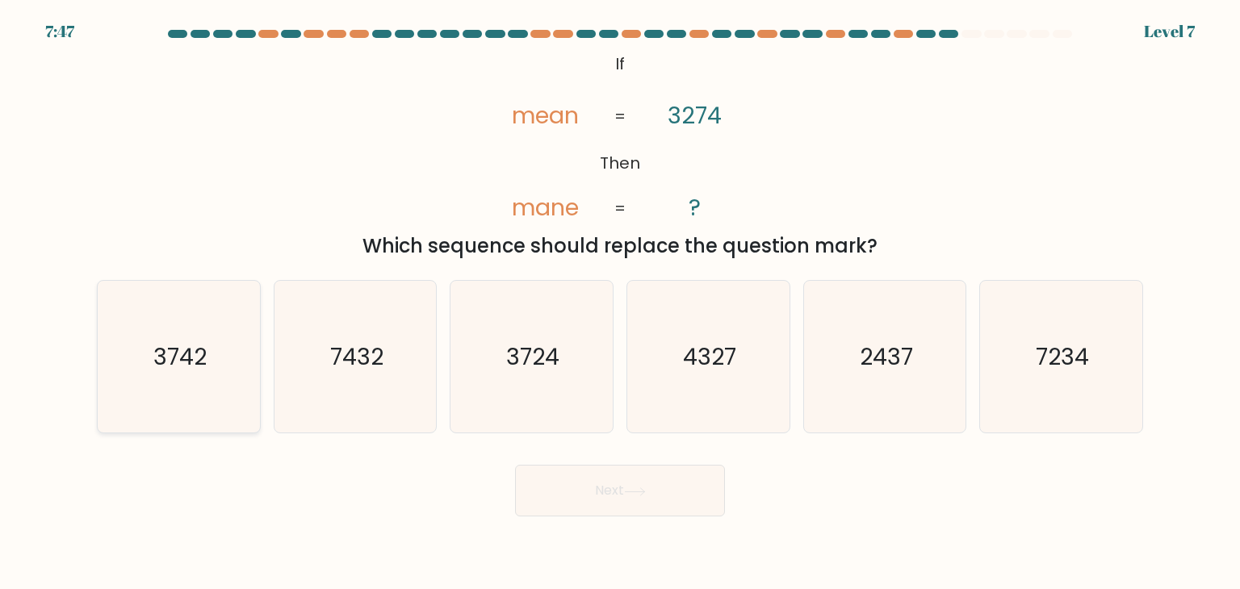
click at [233, 402] on icon "3742" at bounding box center [179, 357] width 152 height 152
click at [620, 303] on input "a. 3742" at bounding box center [620, 299] width 1 height 8
radio input "true"
click at [574, 485] on button "Next" at bounding box center [620, 491] width 210 height 52
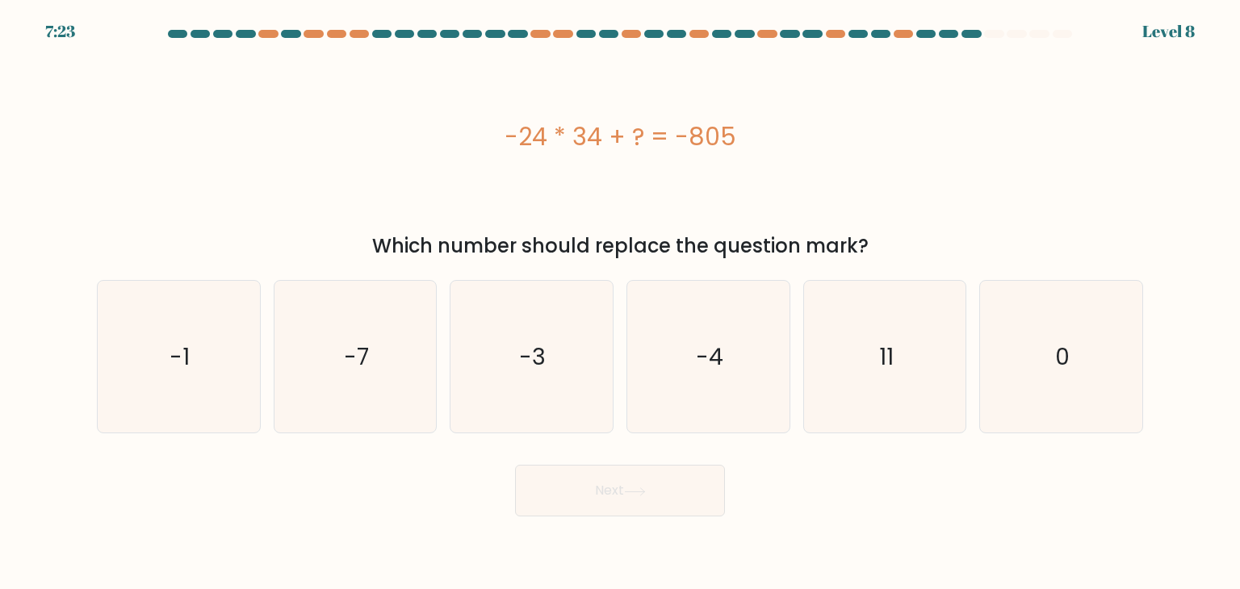
click at [390, 514] on div "Next" at bounding box center [619, 485] width 1065 height 64
click at [918, 382] on icon "11" at bounding box center [885, 357] width 152 height 152
click at [621, 303] on input "e. 11" at bounding box center [620, 299] width 1 height 8
radio input "true"
click at [616, 500] on button "Next" at bounding box center [620, 491] width 210 height 52
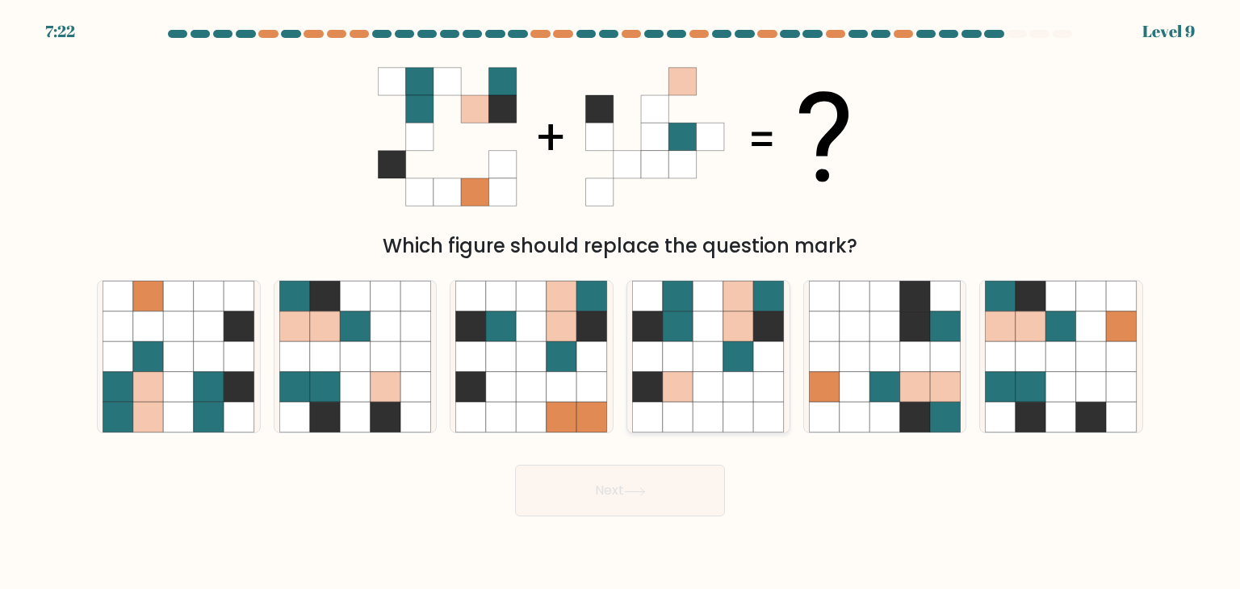
click at [731, 334] on icon at bounding box center [738, 327] width 31 height 31
click at [621, 303] on input "d." at bounding box center [620, 299] width 1 height 8
radio input "true"
click at [584, 468] on button "Next" at bounding box center [620, 491] width 210 height 52
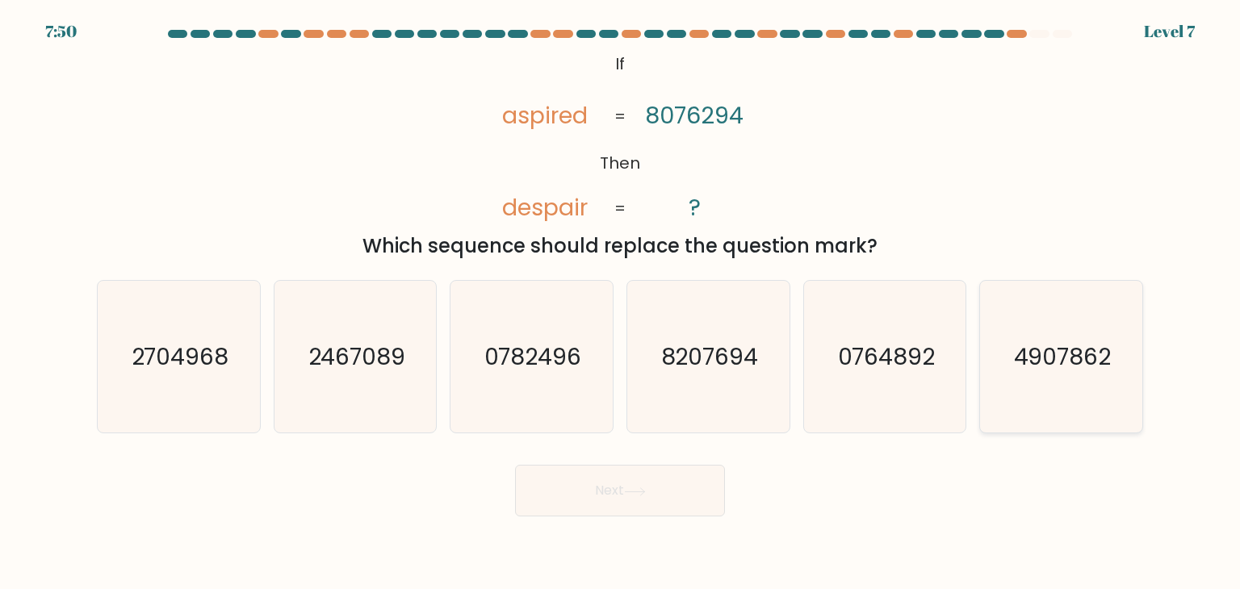
click at [1052, 336] on icon "4907862" at bounding box center [1061, 357] width 152 height 152
click at [621, 303] on input "f. 4907862" at bounding box center [620, 299] width 1 height 8
radio input "true"
click at [581, 510] on button "Next" at bounding box center [620, 491] width 210 height 52
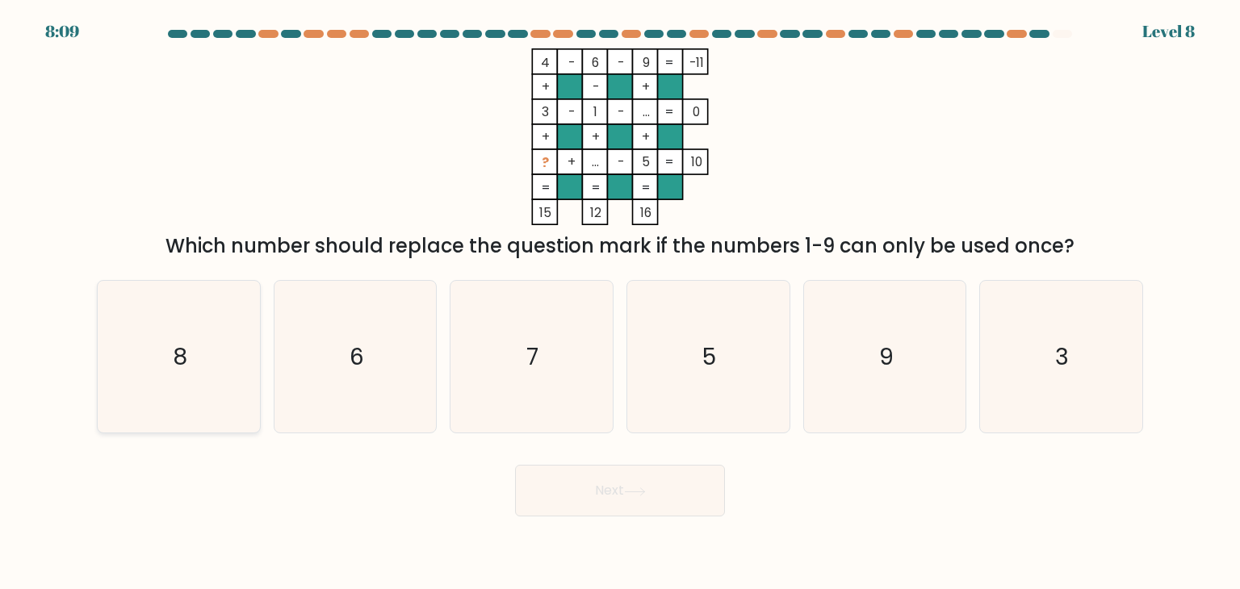
click at [129, 359] on icon "8" at bounding box center [179, 357] width 152 height 152
click at [620, 303] on input "a. 8" at bounding box center [620, 299] width 1 height 8
radio input "true"
click at [607, 467] on button "Next" at bounding box center [620, 491] width 210 height 52
